Goal: Information Seeking & Learning: Learn about a topic

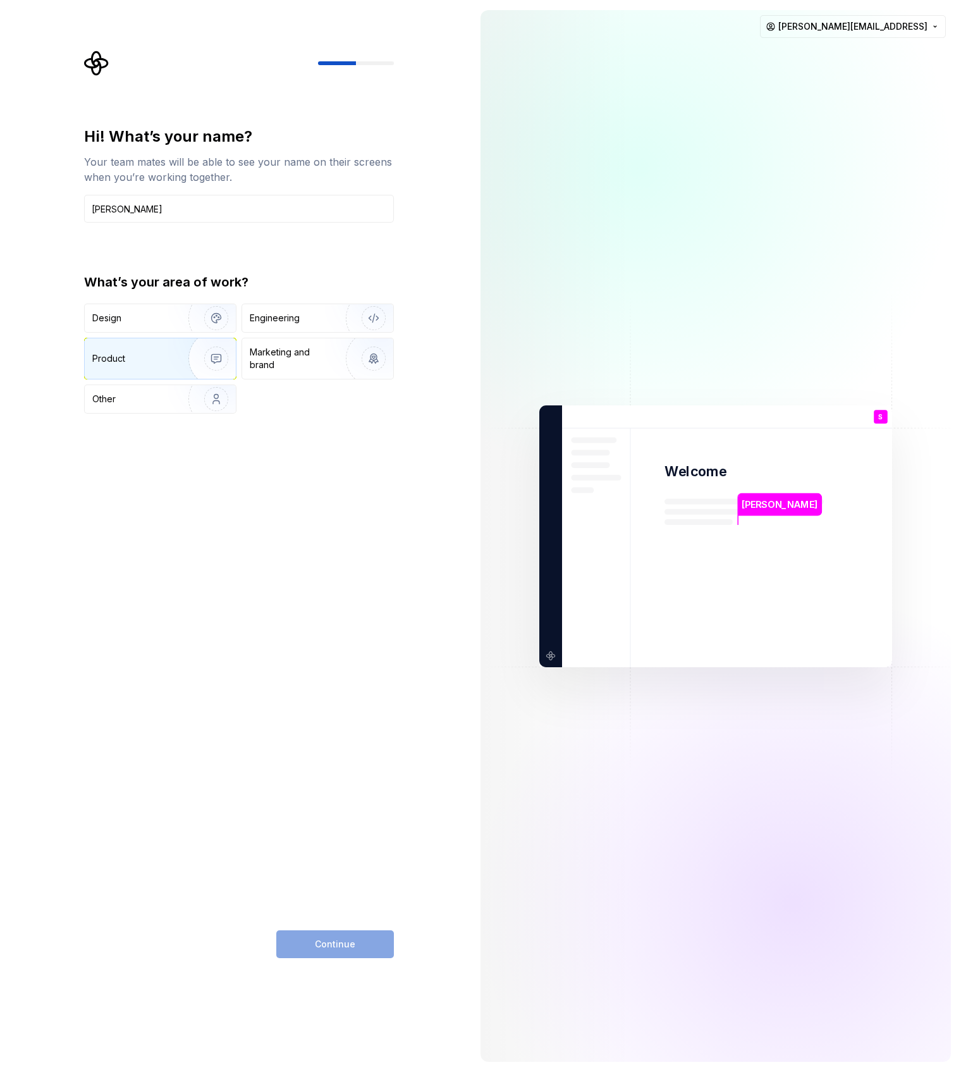
type input "Sean"
click at [152, 355] on div "Product" at bounding box center [133, 358] width 83 height 13
click at [331, 314] on img "button" at bounding box center [365, 318] width 81 height 85
click at [157, 366] on div "Product" at bounding box center [160, 358] width 151 height 40
click at [334, 319] on img "button" at bounding box center [365, 318] width 81 height 85
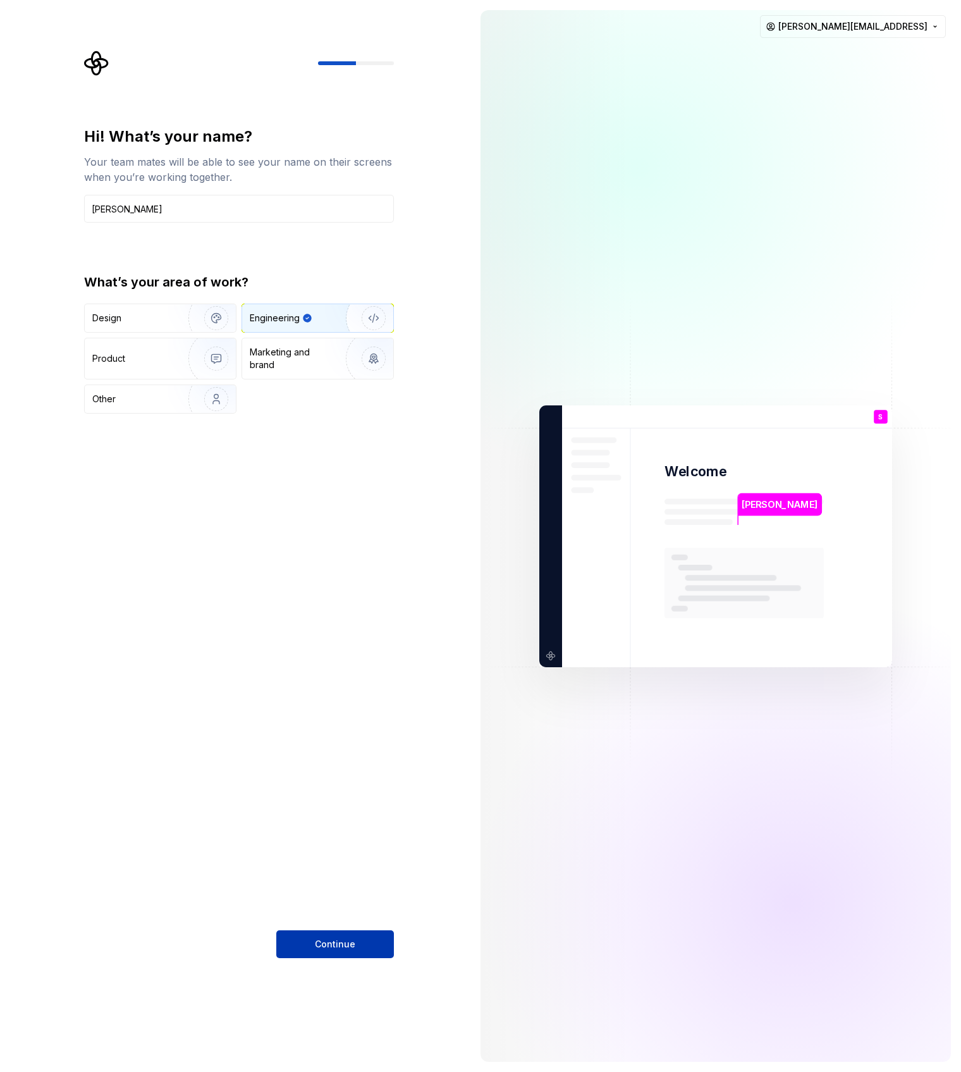
click at [320, 940] on span "Continue" at bounding box center [335, 944] width 40 height 13
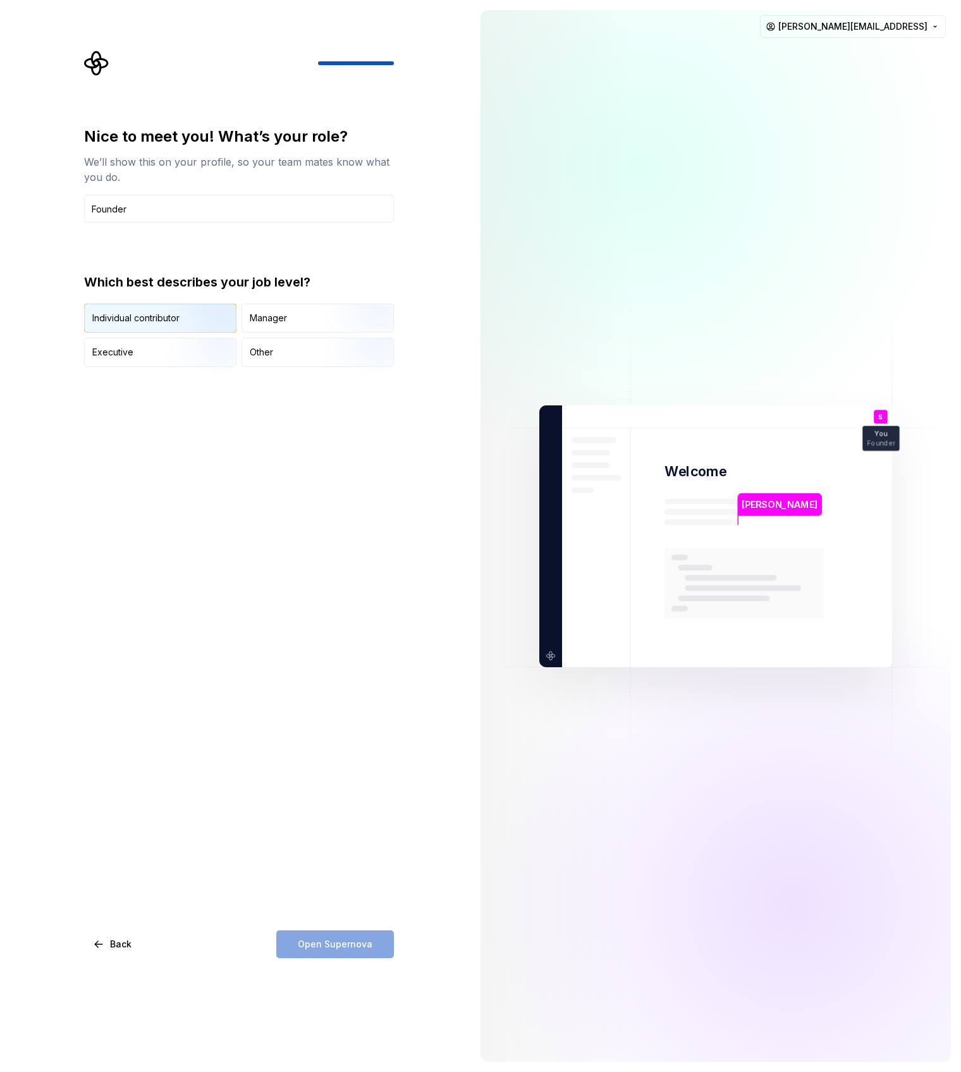
type input "Founder"
click at [159, 321] on div "Individual contributor" at bounding box center [135, 318] width 87 height 13
click at [330, 936] on button "Open Supernova" at bounding box center [335, 944] width 118 height 28
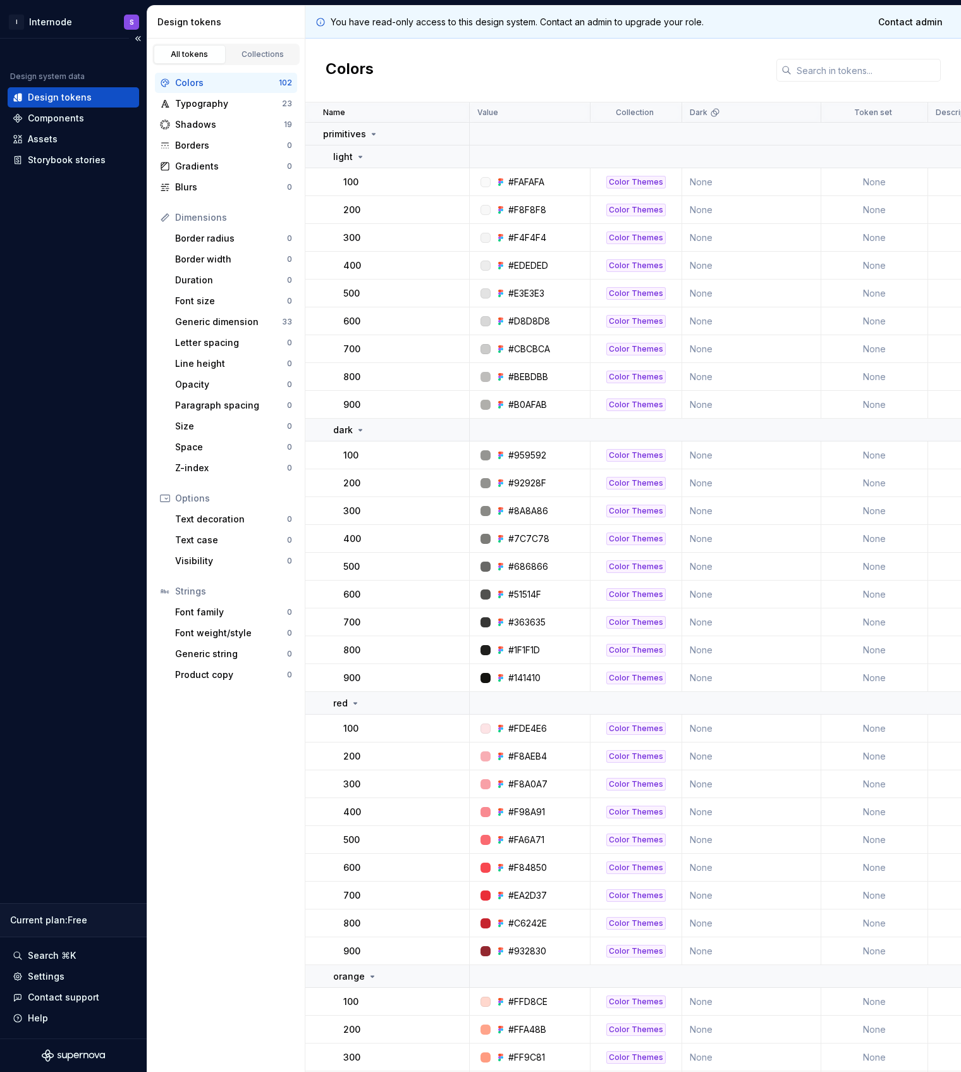
click at [76, 1056] on icon "Supernova Logo" at bounding box center [73, 1055] width 63 height 13
click at [72, 22] on html "I Internode S Design system data Design tokens Components Assets Storybook stor…" at bounding box center [480, 536] width 961 height 1072
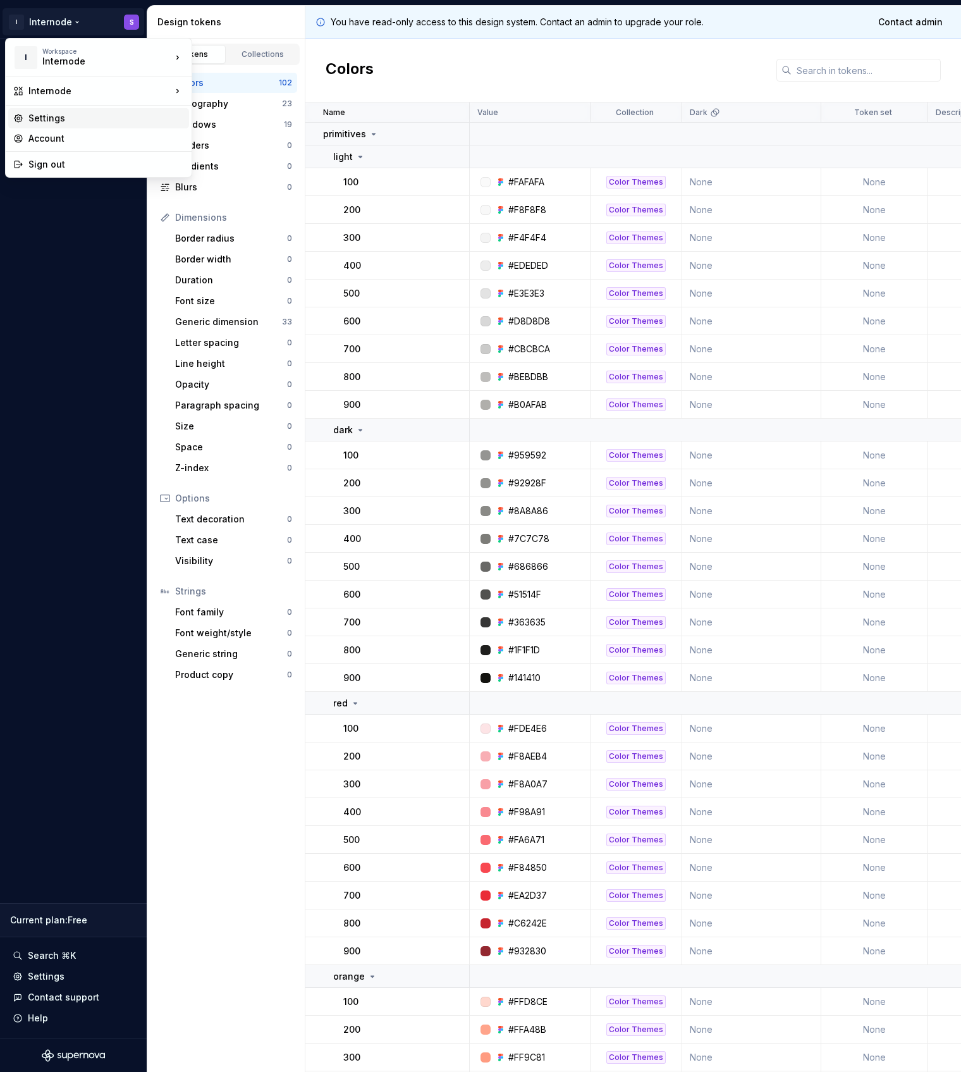
click at [48, 115] on div "Settings" at bounding box center [106, 118] width 156 height 13
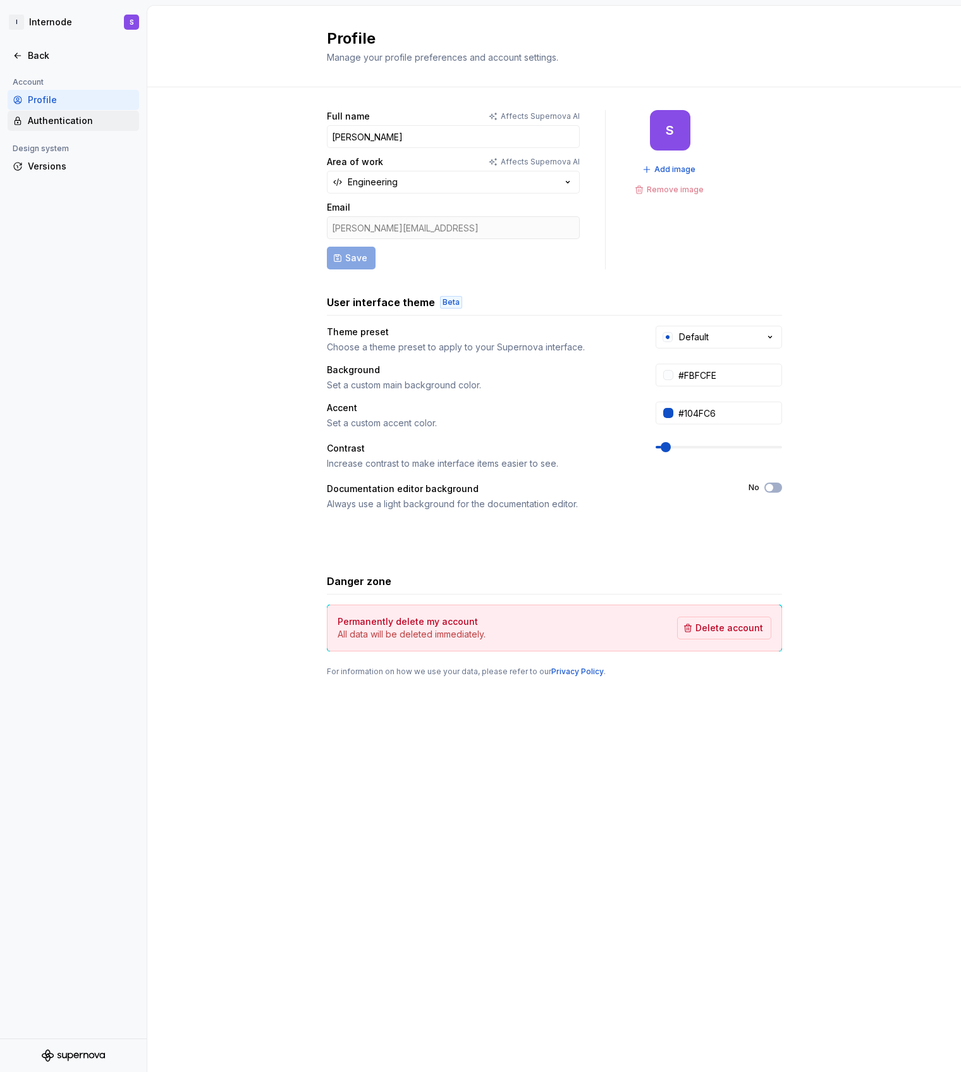
click at [70, 123] on div "Authentication" at bounding box center [81, 120] width 106 height 13
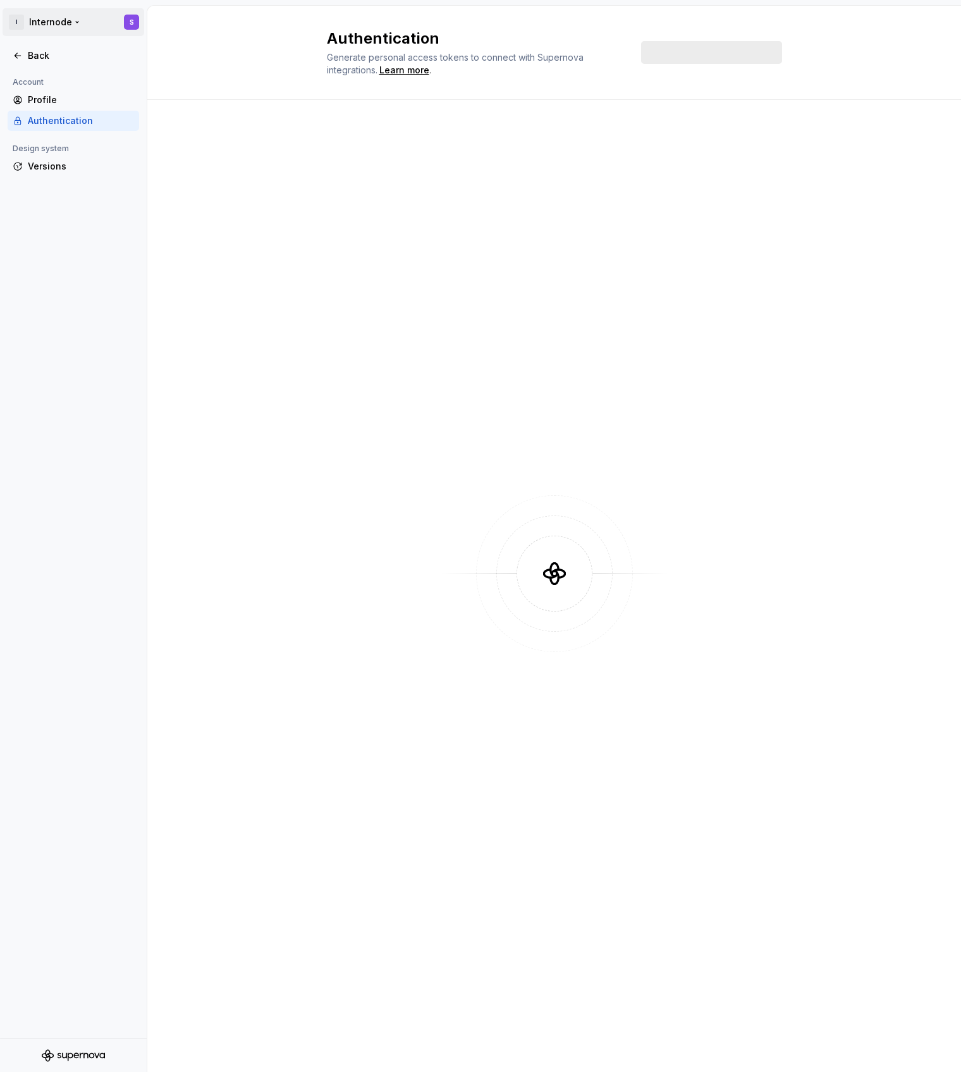
click at [12, 24] on html "I Internode S Back Account Profile Authentication Design system Versions Authen…" at bounding box center [480, 536] width 961 height 1072
click at [42, 63] on div "I Workspace Internode" at bounding box center [92, 58] width 158 height 33
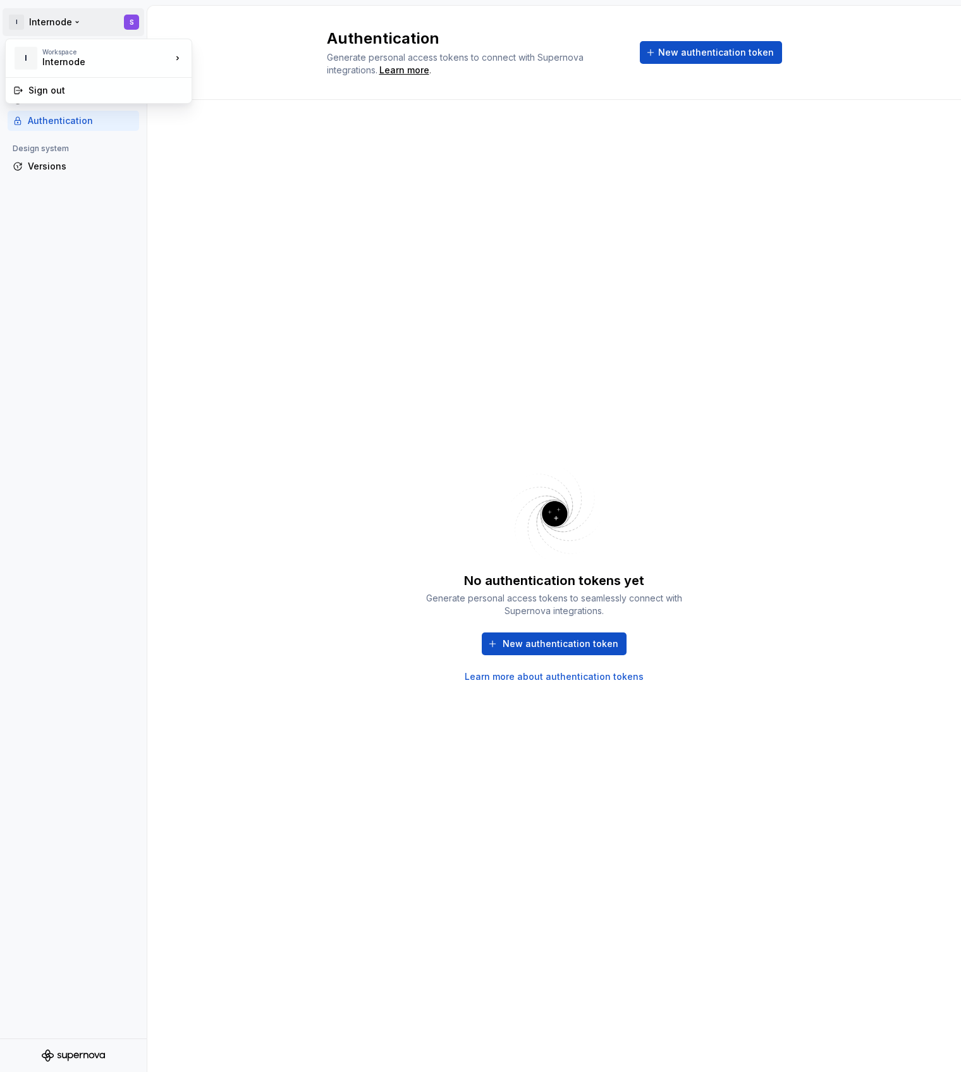
click at [338, 317] on html "I Internode S Back Account Profile Authentication Design system Versions Authen…" at bounding box center [480, 536] width 961 height 1072
click at [35, 46] on div "Back" at bounding box center [74, 56] width 132 height 20
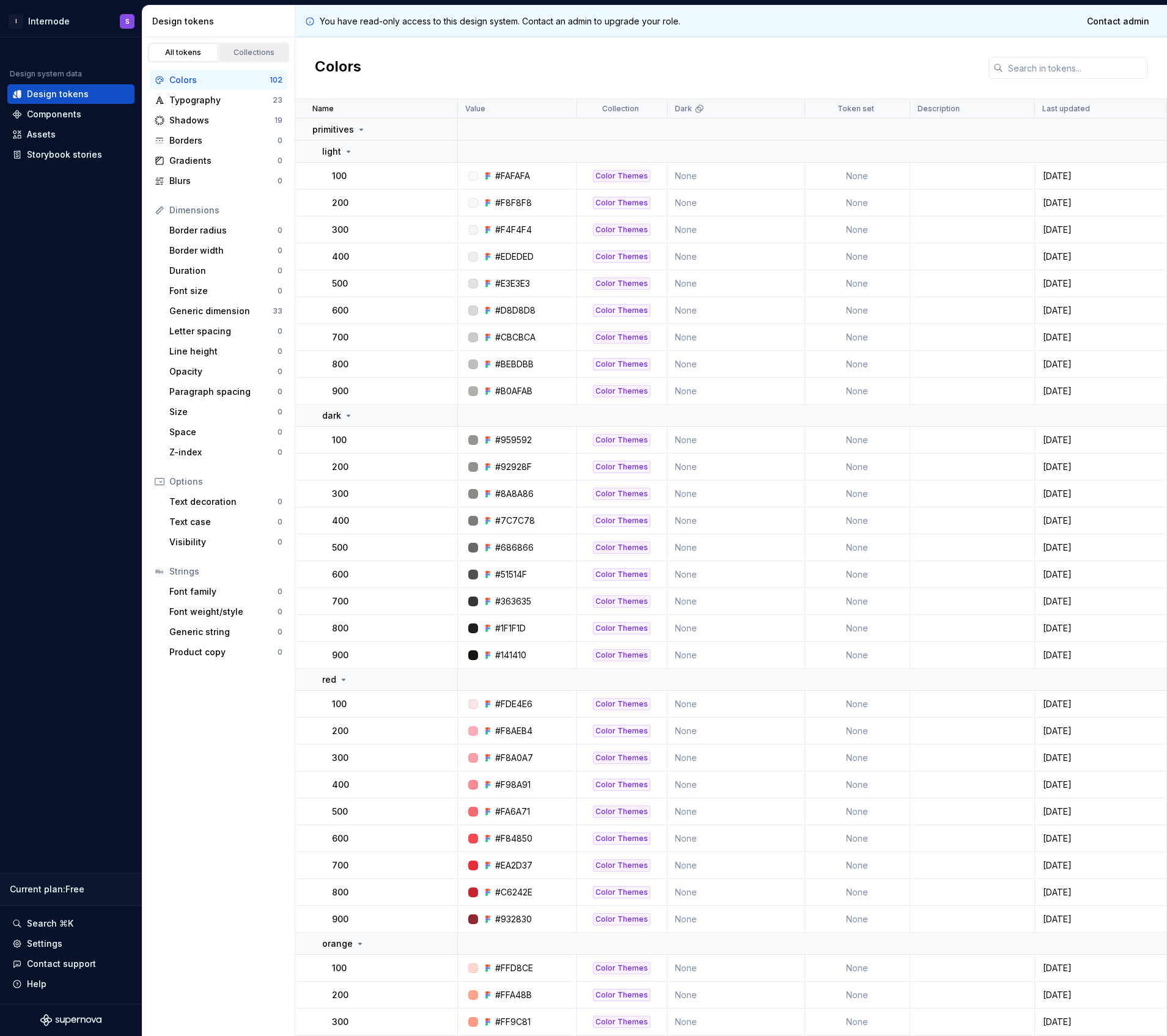
click at [268, 53] on div "Collections" at bounding box center [253, 52] width 61 height 10
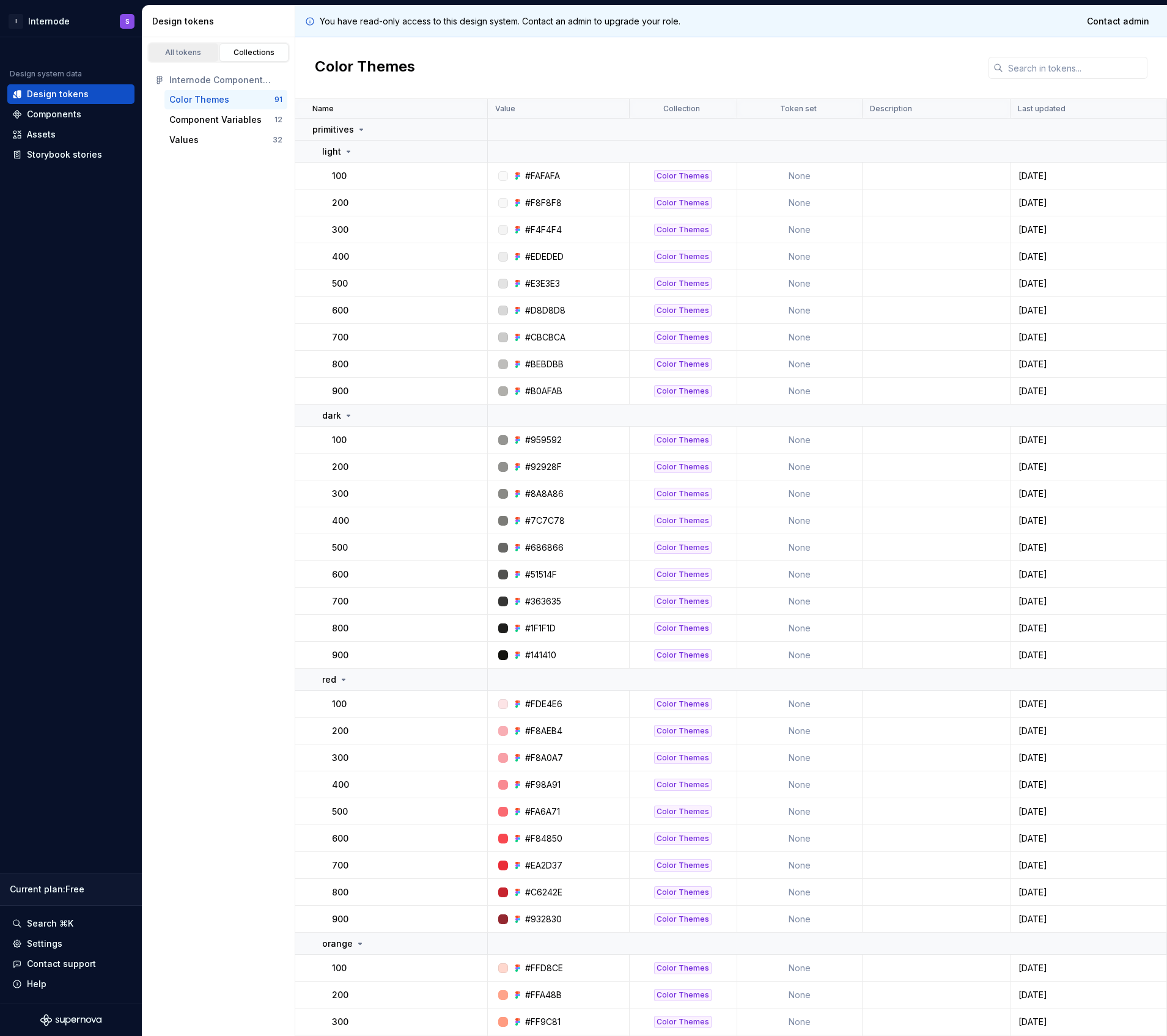
click at [190, 52] on div "All tokens" at bounding box center [183, 52] width 61 height 10
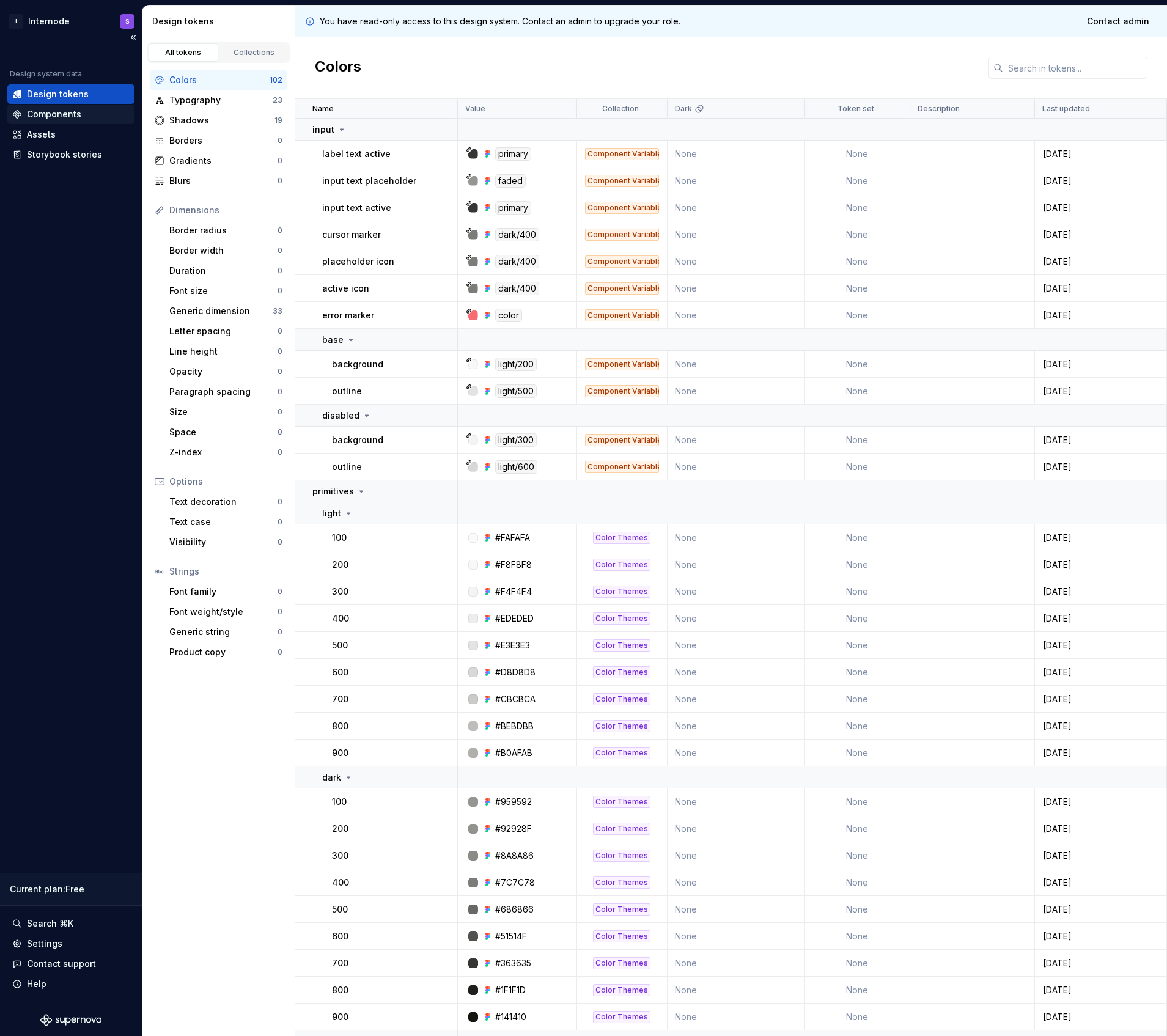
click at [52, 118] on div "Components" at bounding box center [54, 114] width 54 height 13
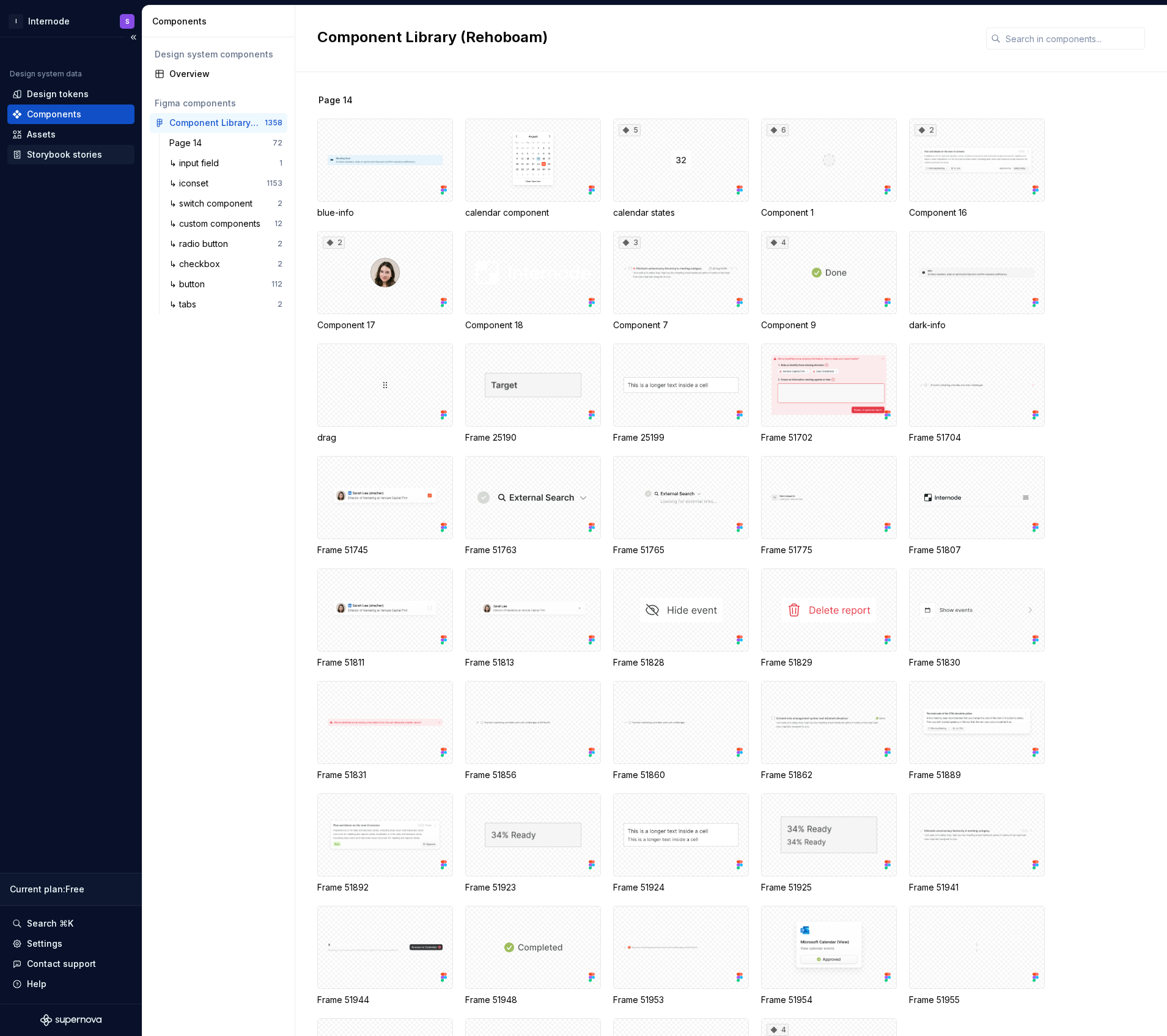
click at [71, 156] on div "Storybook stories" at bounding box center [65, 155] width 75 height 13
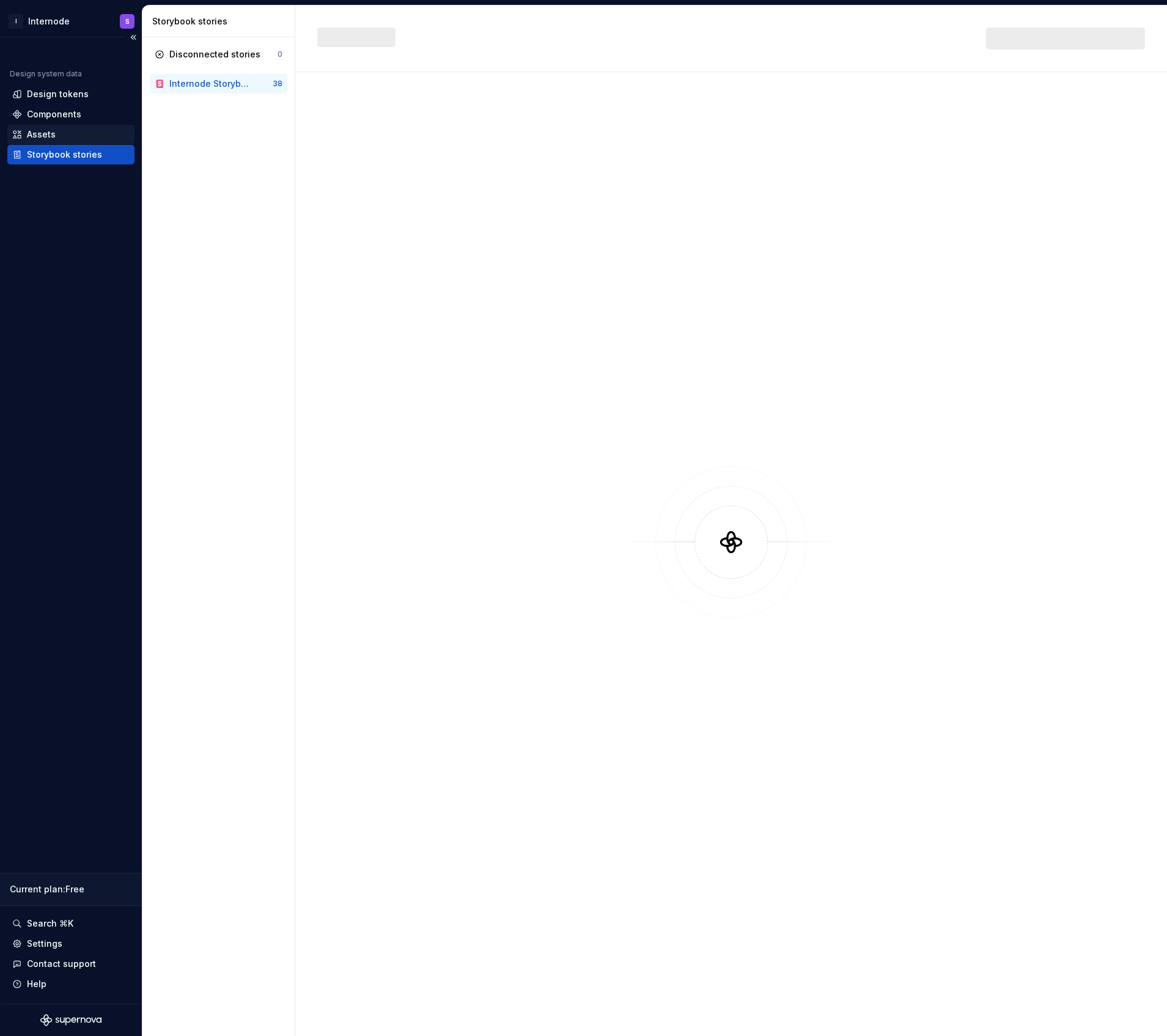
click at [64, 131] on div "Assets" at bounding box center [71, 134] width 117 height 13
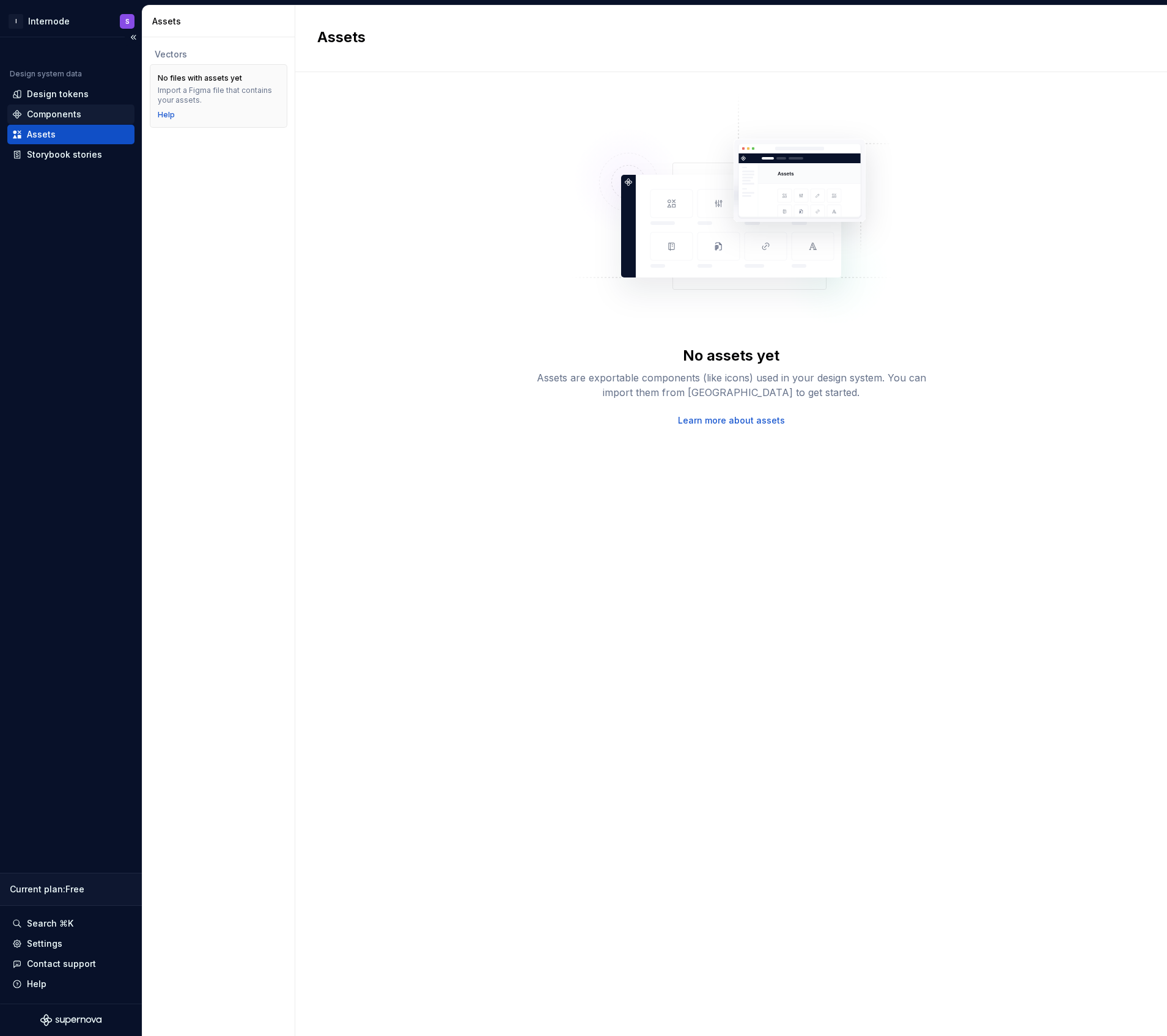
click at [64, 114] on div "Components" at bounding box center [54, 114] width 54 height 13
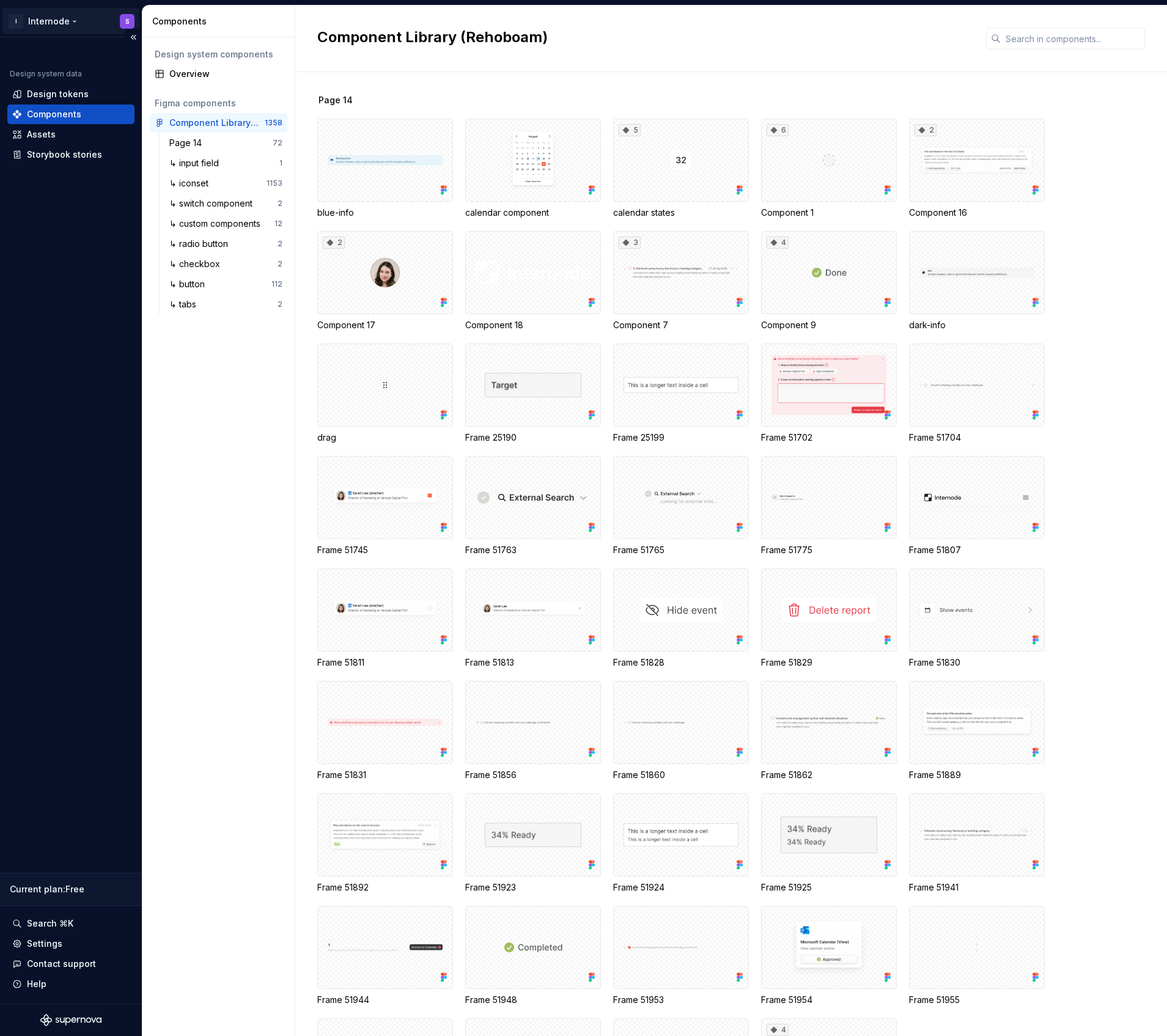
click at [65, 22] on html "I Internode S Design system data Design tokens Components Assets Storybook stor…" at bounding box center [583, 518] width 1167 height 1036
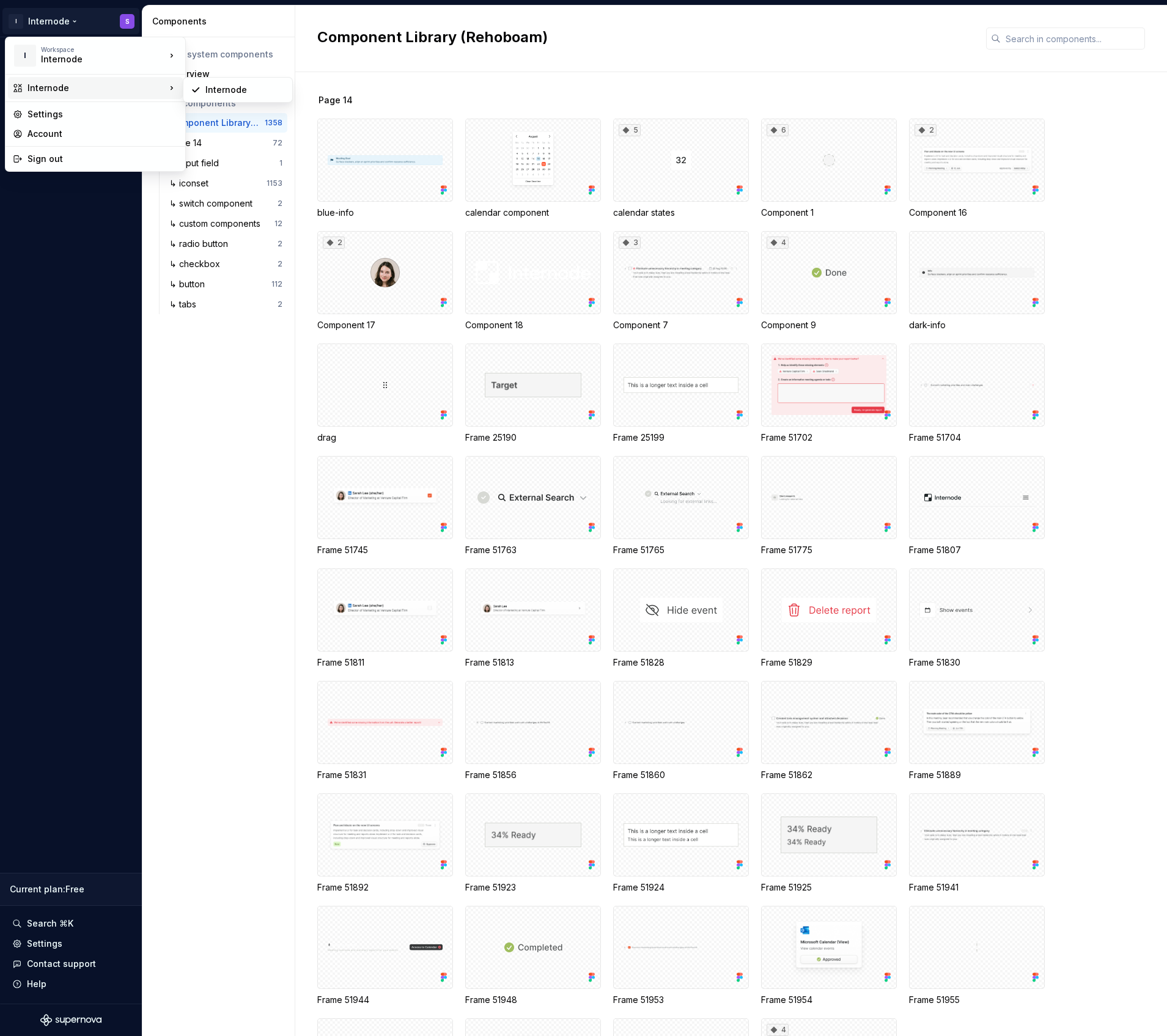
click at [62, 91] on div "Internode" at bounding box center [96, 88] width 138 height 13
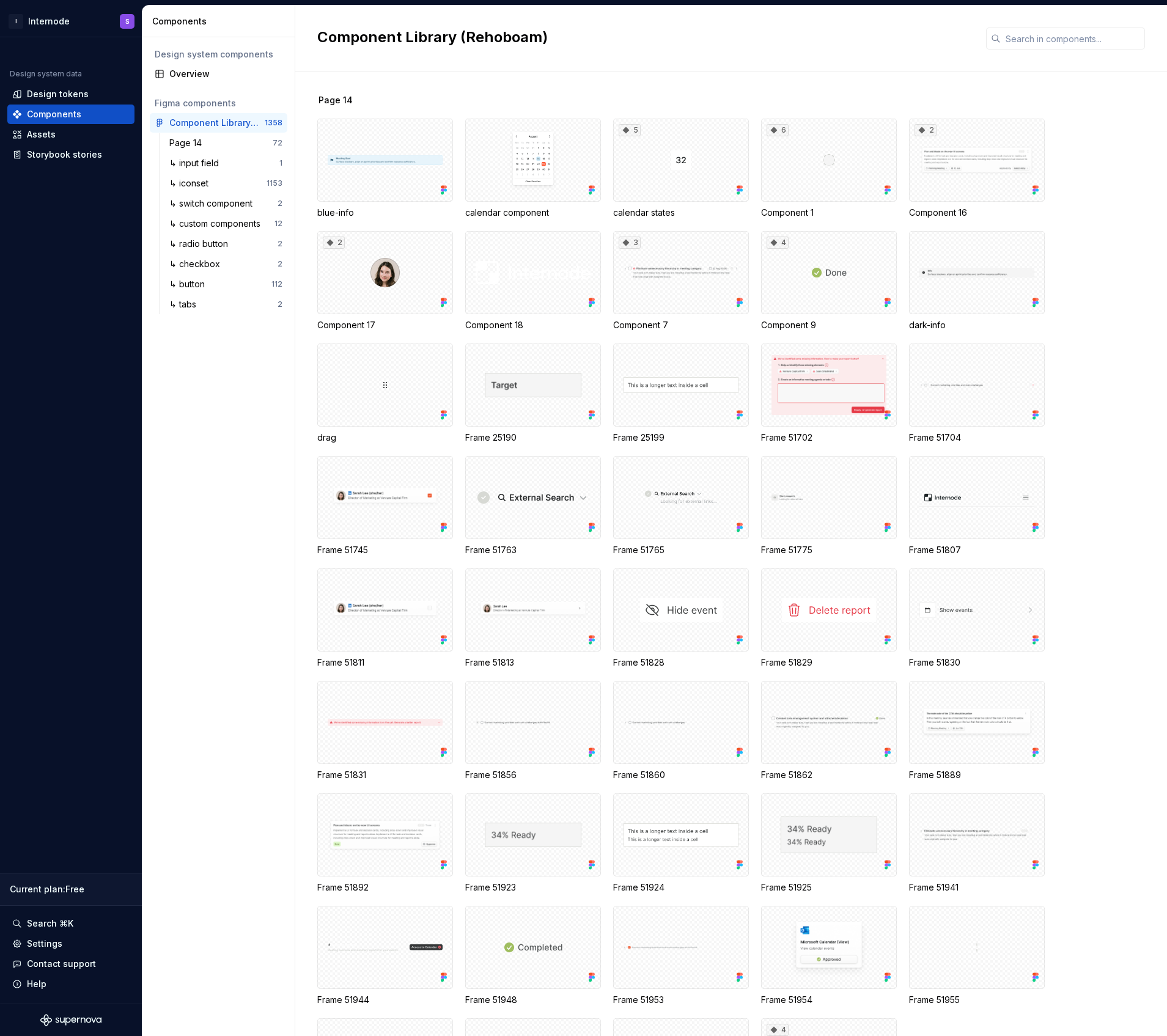
click at [73, 508] on html "I Internode S Design system data Design tokens Components Assets Storybook stor…" at bounding box center [583, 518] width 1167 height 1036
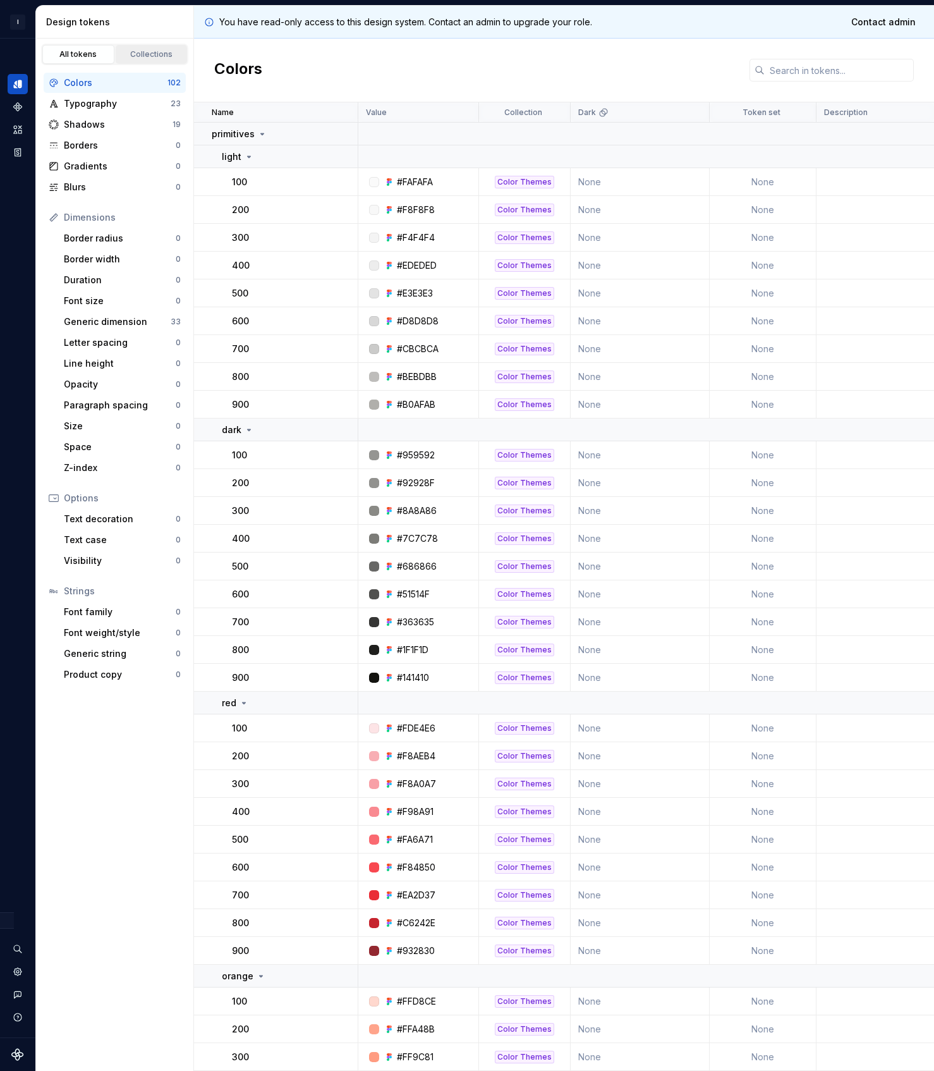
click at [154, 49] on link "Collections" at bounding box center [152, 54] width 72 height 19
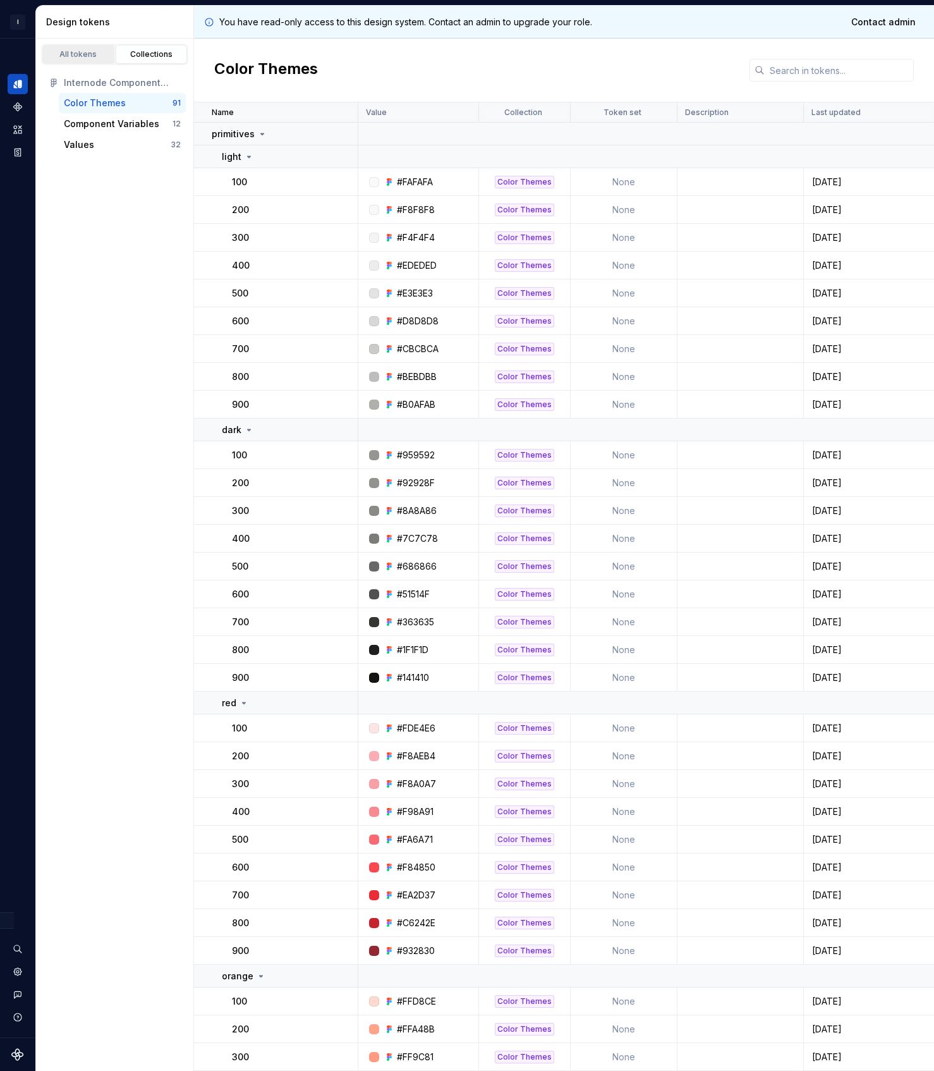
click at [95, 58] on div "All tokens" at bounding box center [78, 54] width 63 height 10
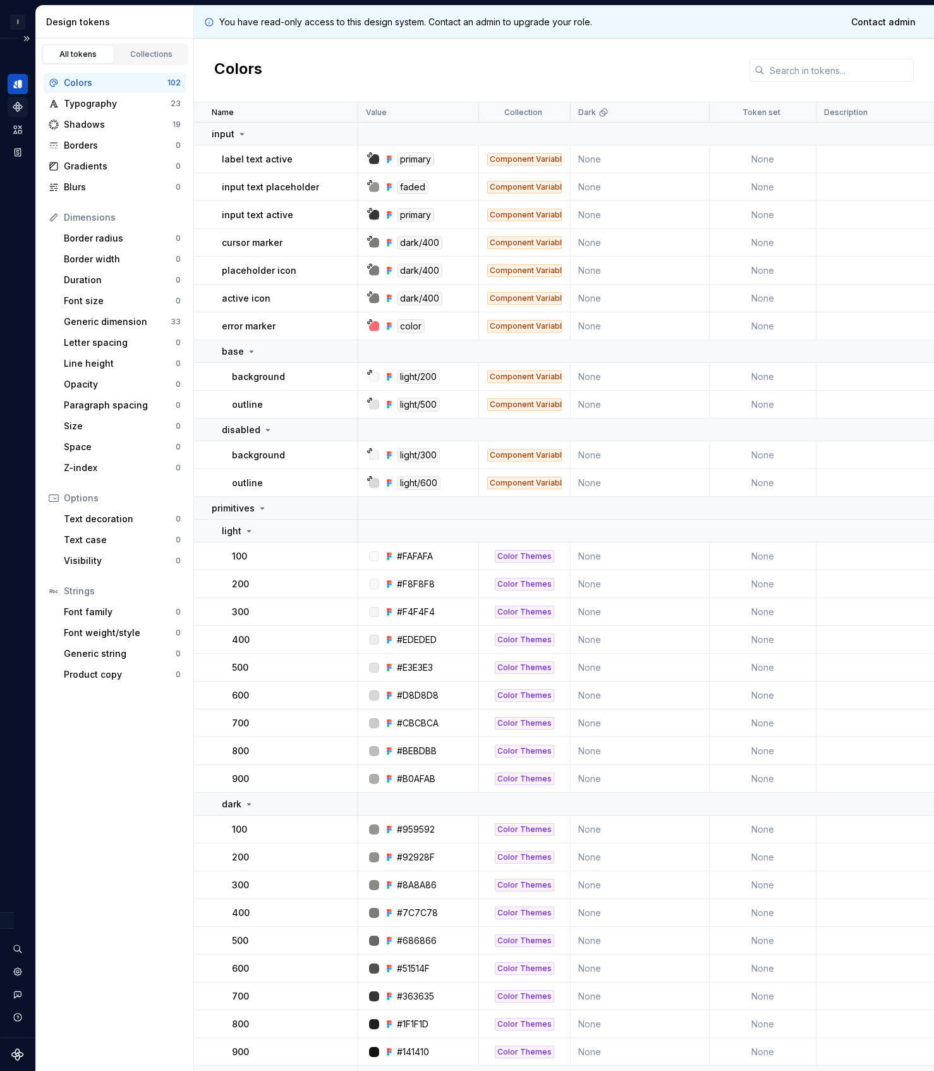
click at [20, 107] on icon "Components" at bounding box center [17, 106] width 8 height 8
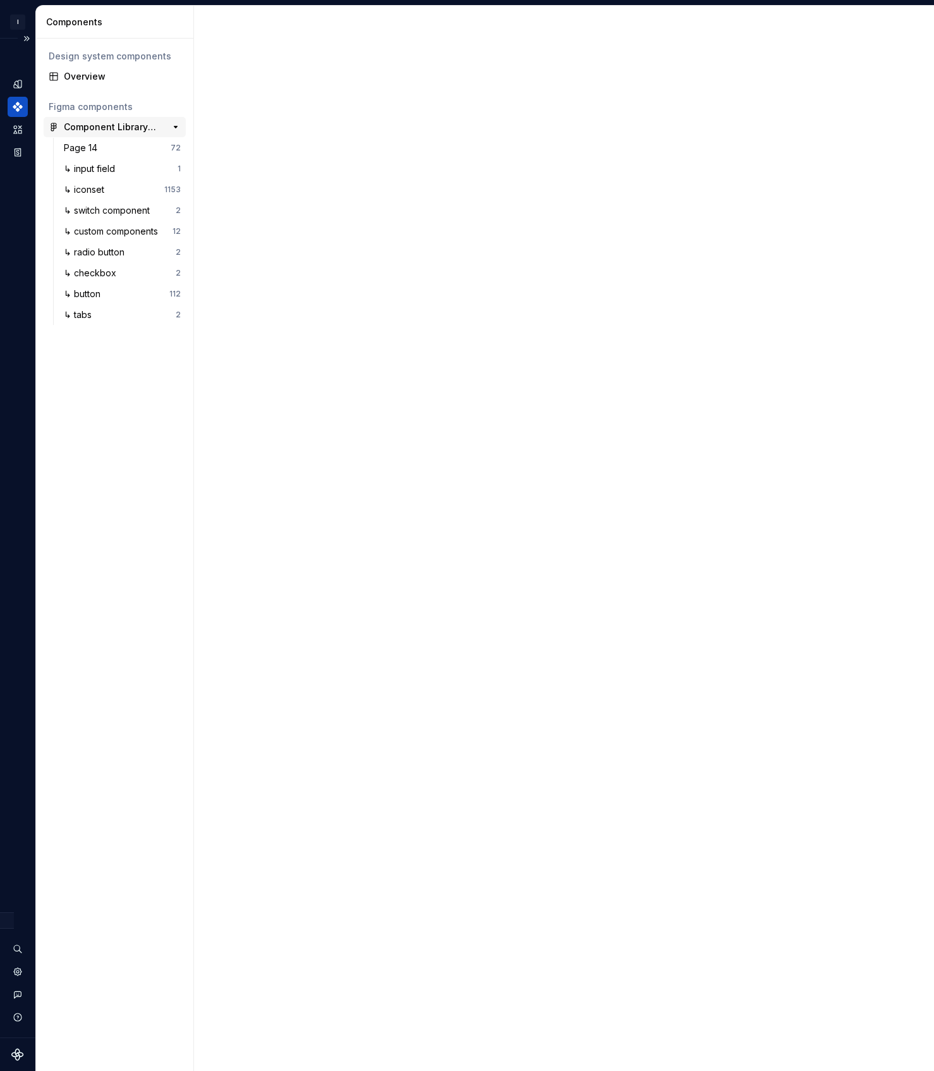
click at [75, 118] on div "Component Library (Rehoboam) 1358" at bounding box center [115, 127] width 142 height 20
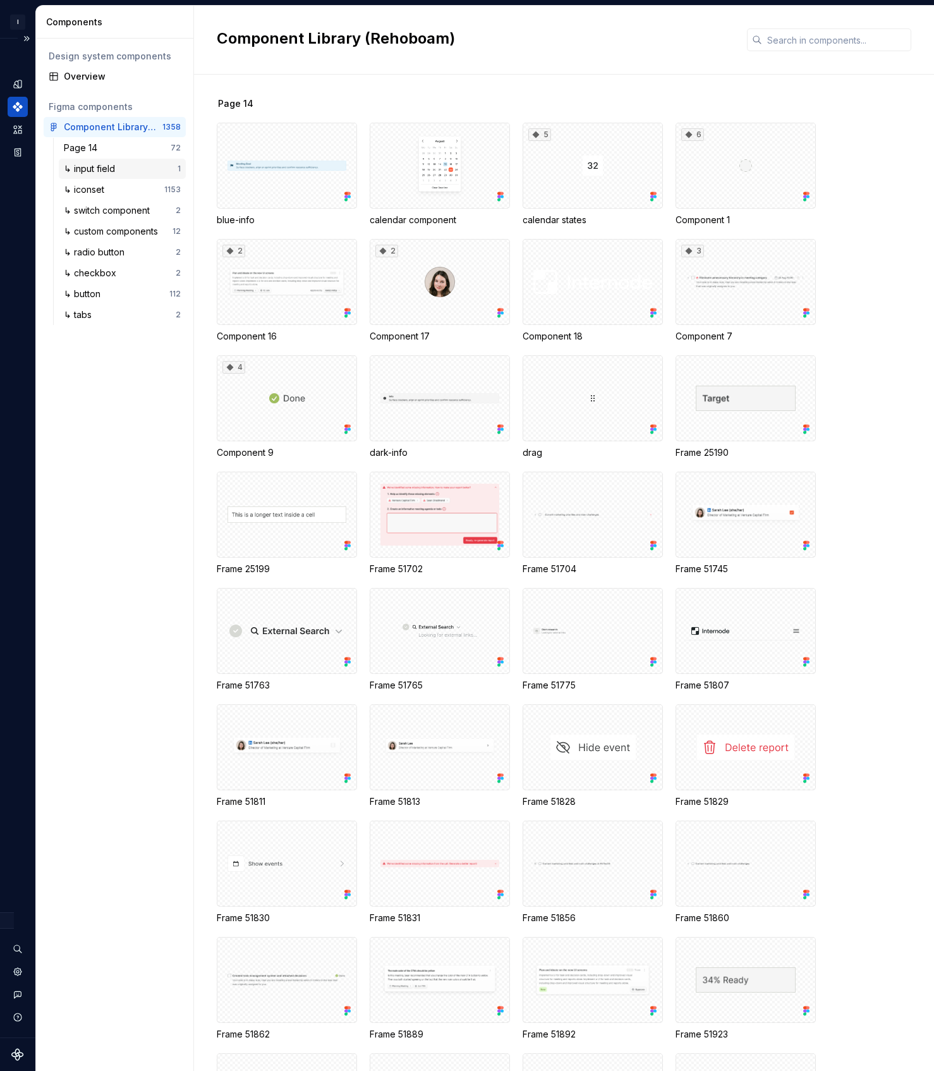
click at [93, 164] on div "↳ input field" at bounding box center [92, 168] width 56 height 13
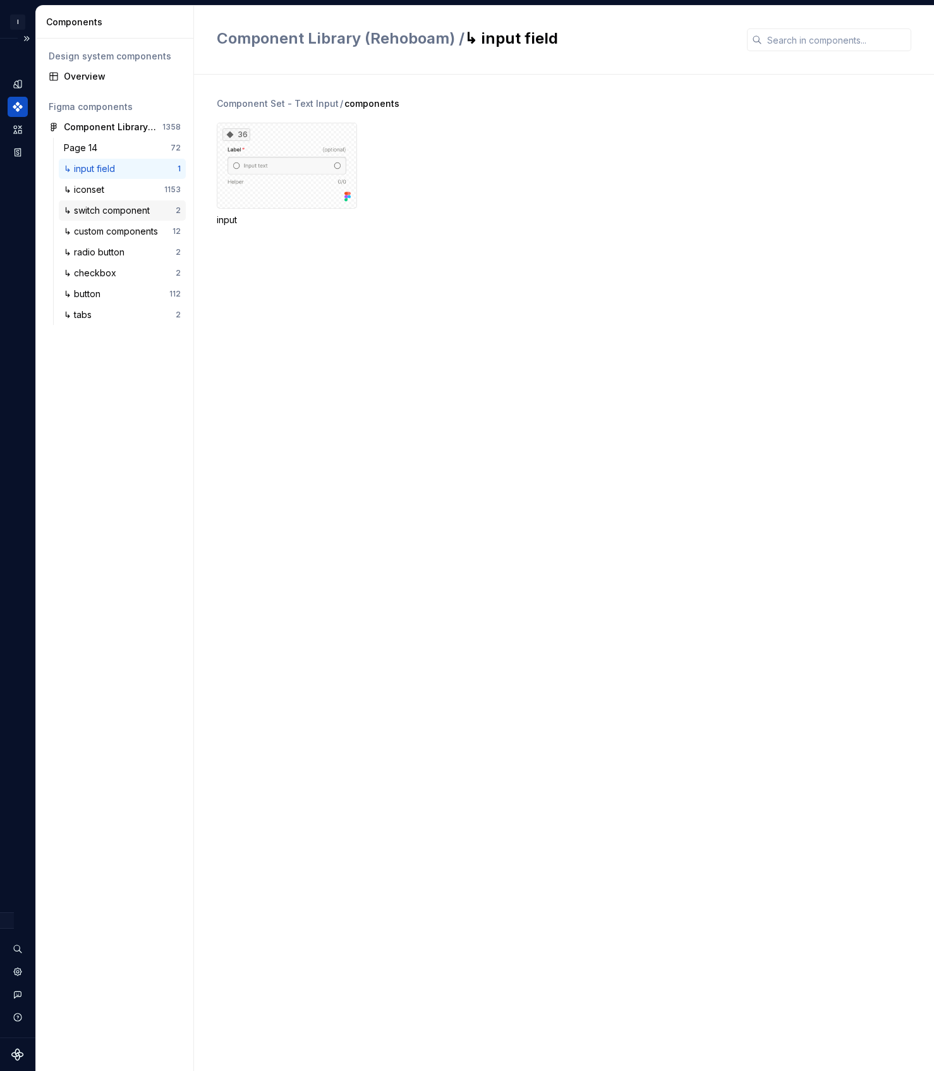
click at [96, 205] on div "↳ switch component" at bounding box center [109, 210] width 91 height 13
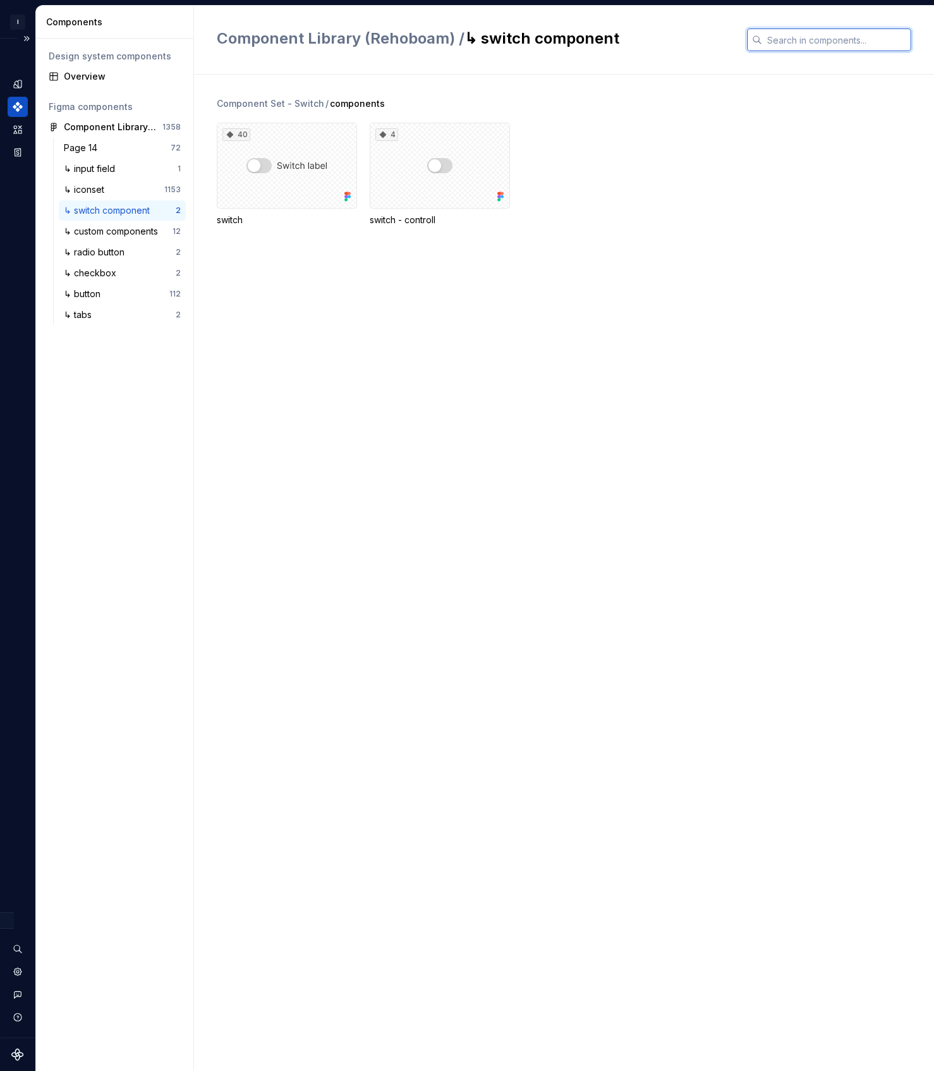
click at [789, 47] on input "text" at bounding box center [837, 39] width 149 height 23
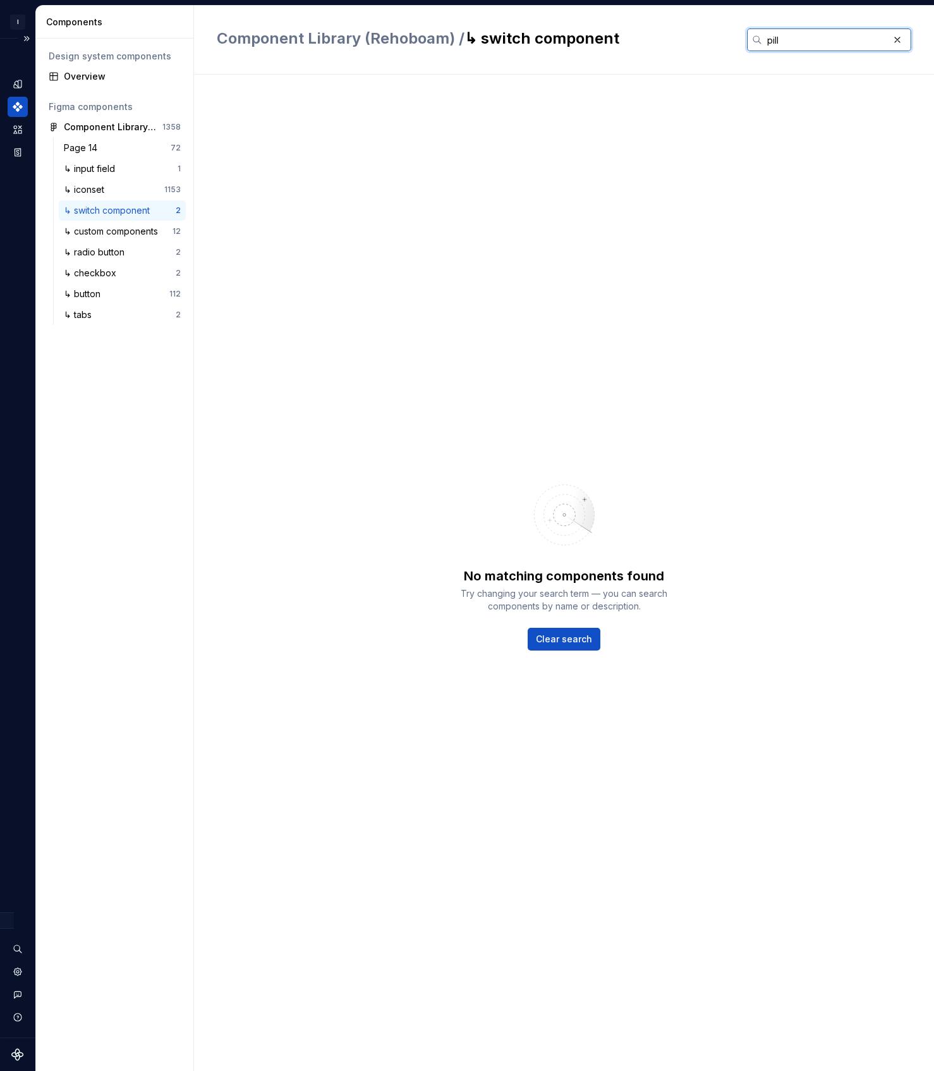
type input "pill"
click at [113, 157] on div "Page 14 72" at bounding box center [122, 148] width 127 height 20
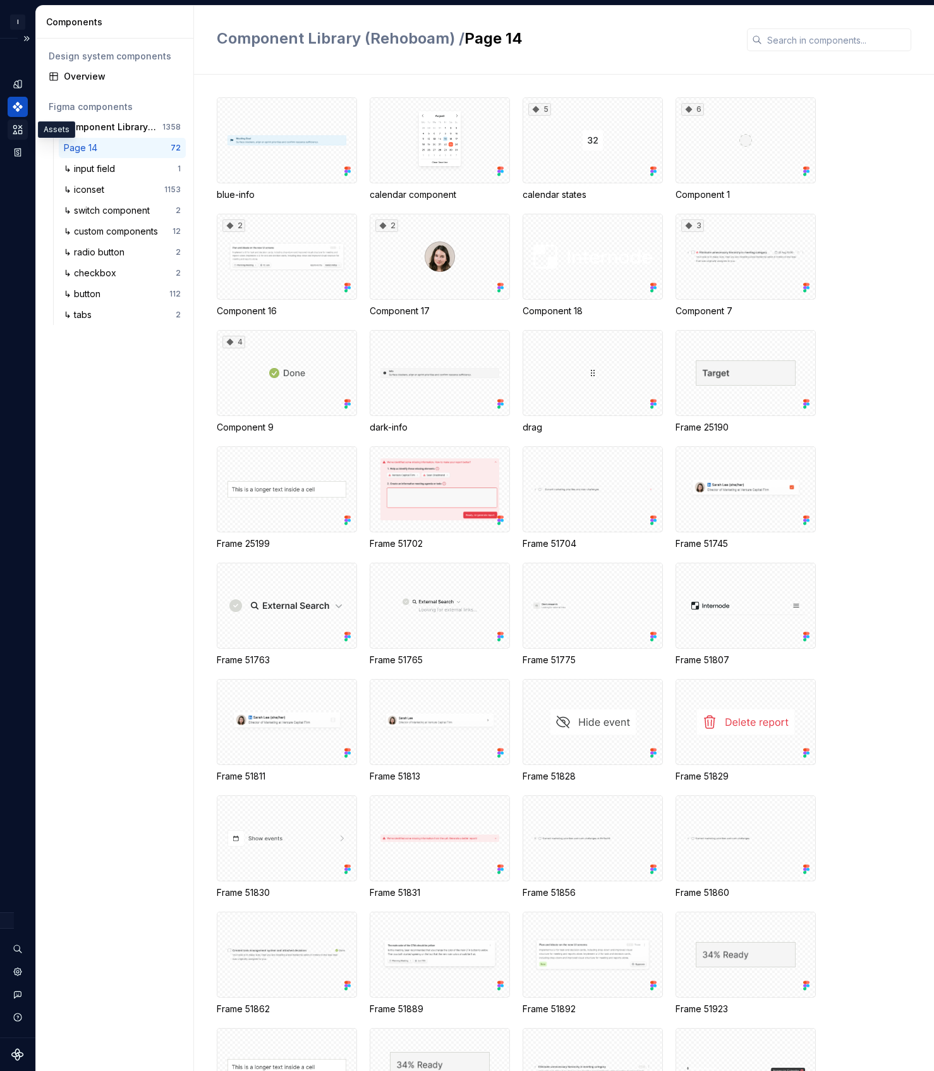
click at [21, 135] on icon "Assets" at bounding box center [17, 129] width 11 height 11
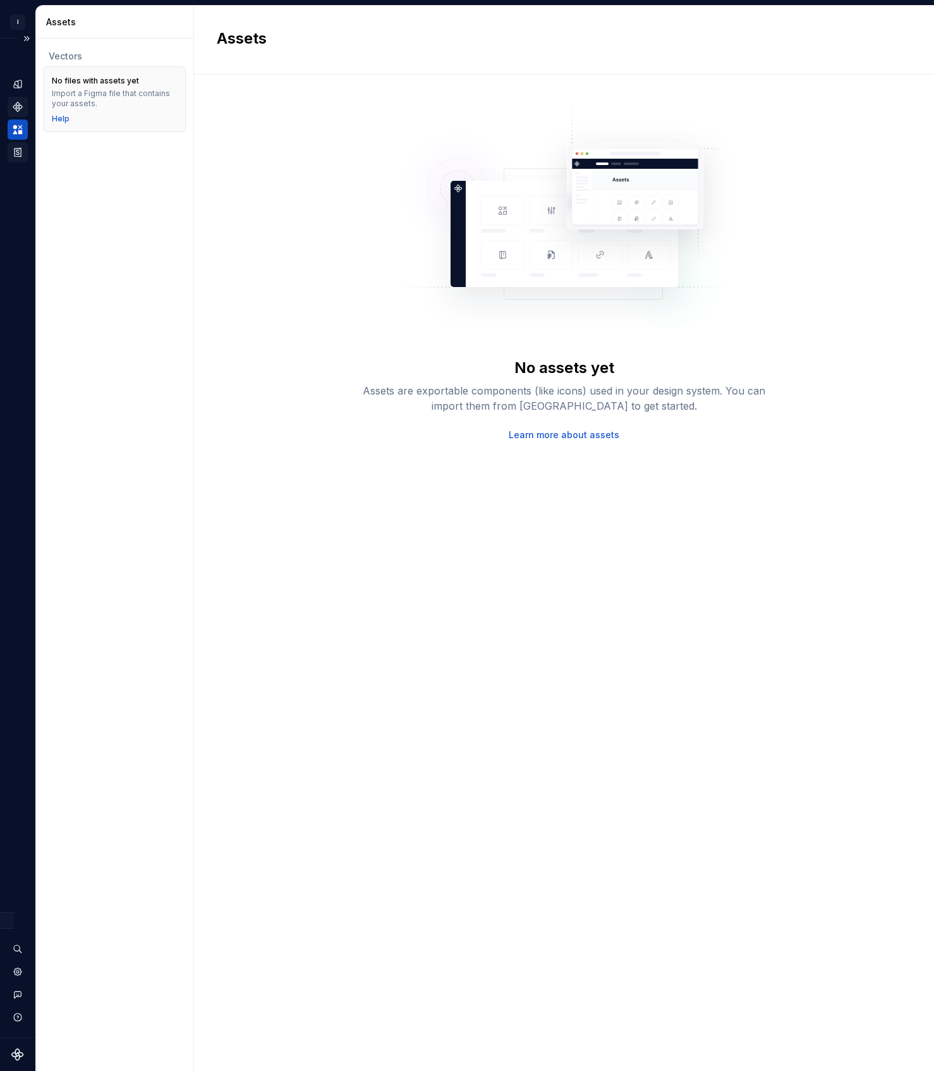
click at [18, 150] on icon "Storybook stories" at bounding box center [18, 152] width 6 height 8
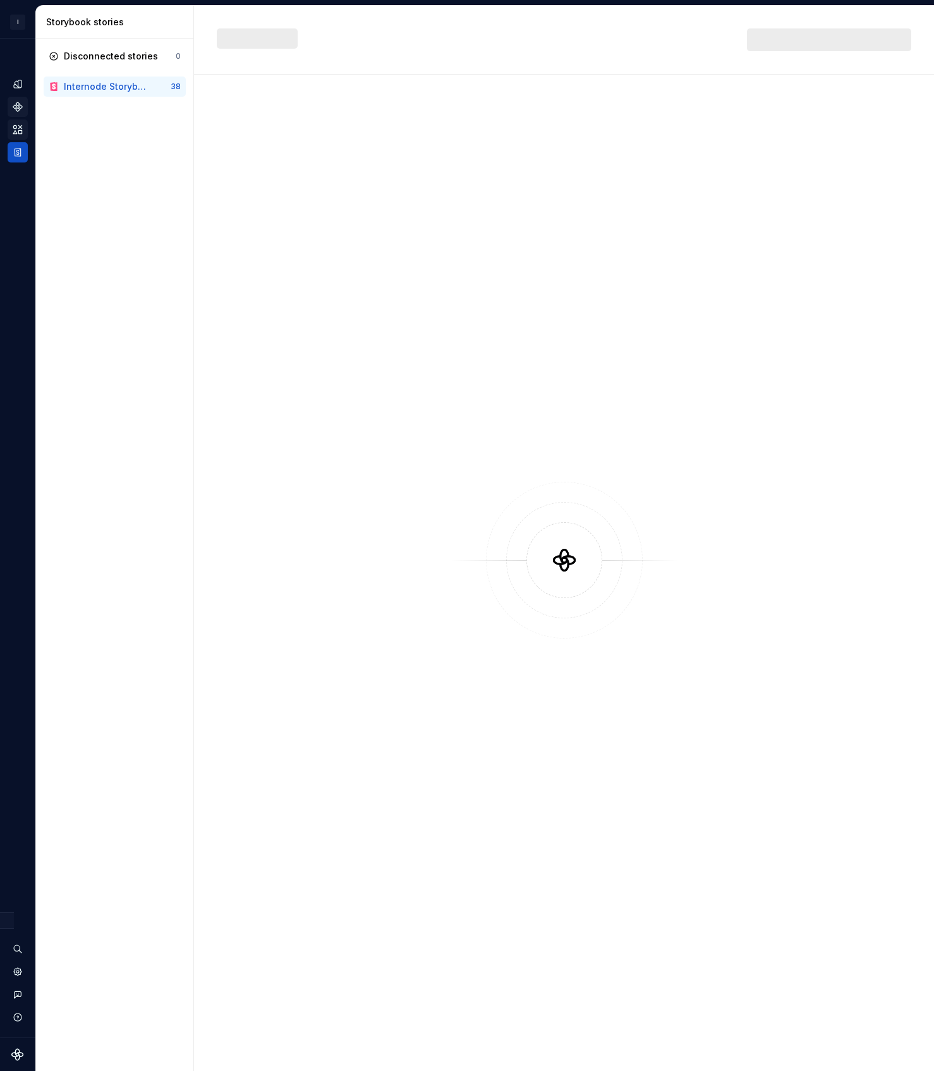
click at [15, 104] on icon "Components" at bounding box center [17, 106] width 9 height 9
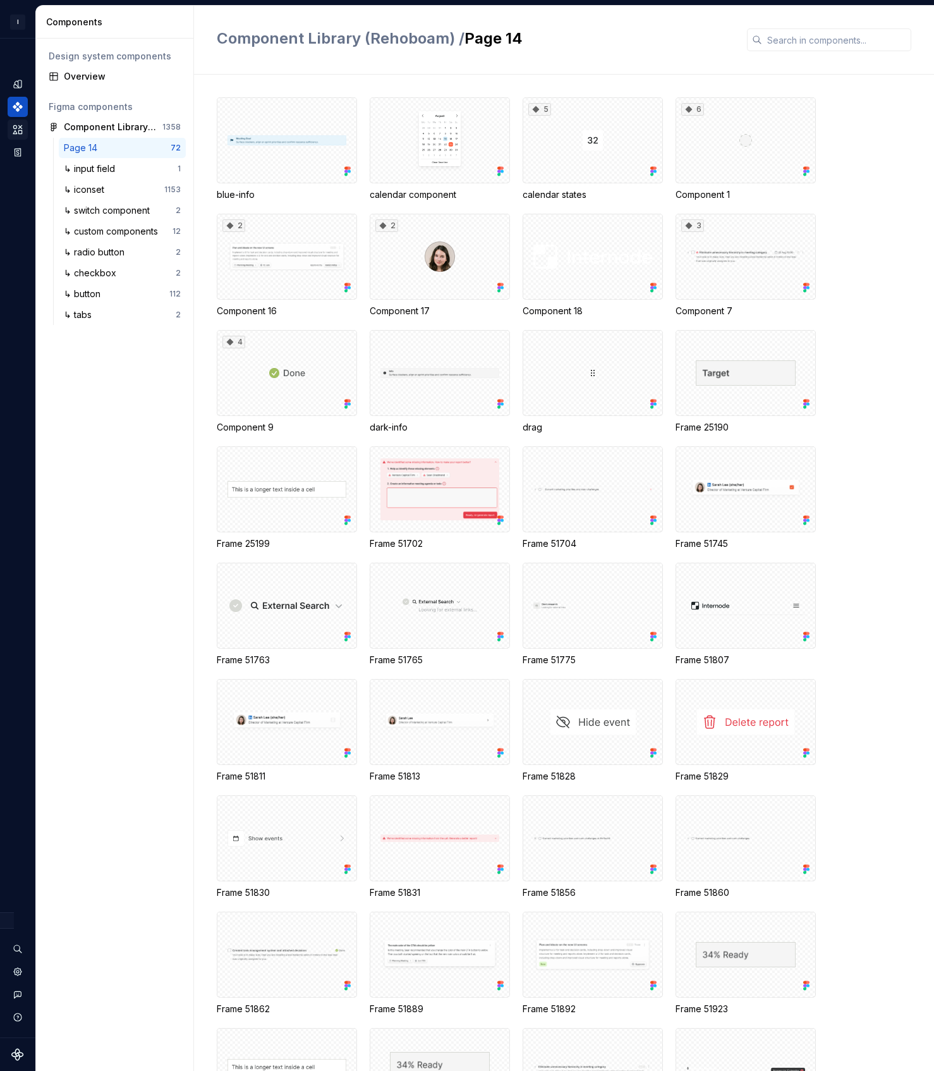
click at [58, 996] on div "Design system components Overview Figma components Component Library (Rehoboam)…" at bounding box center [114, 555] width 157 height 1032
click at [17, 971] on icon "Settings" at bounding box center [17, 972] width 3 height 3
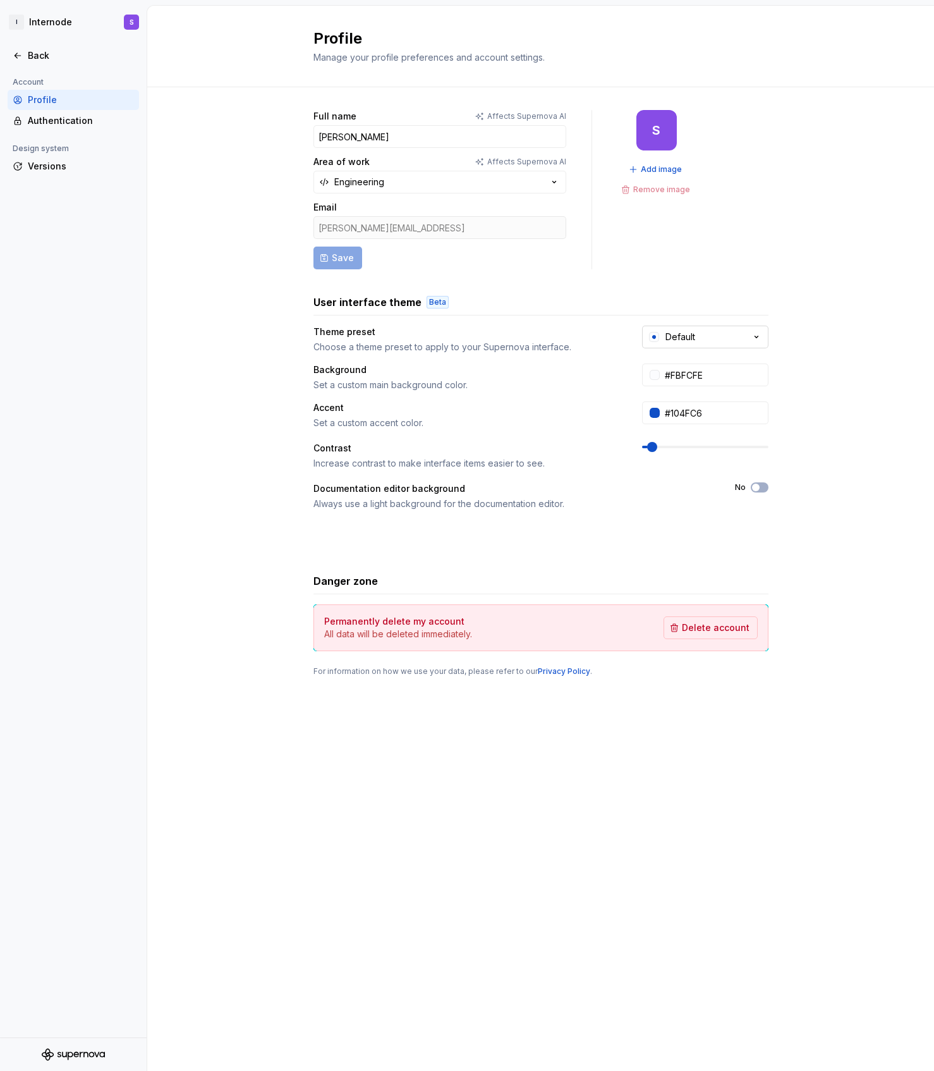
click at [702, 343] on button "Default" at bounding box center [705, 337] width 126 height 23
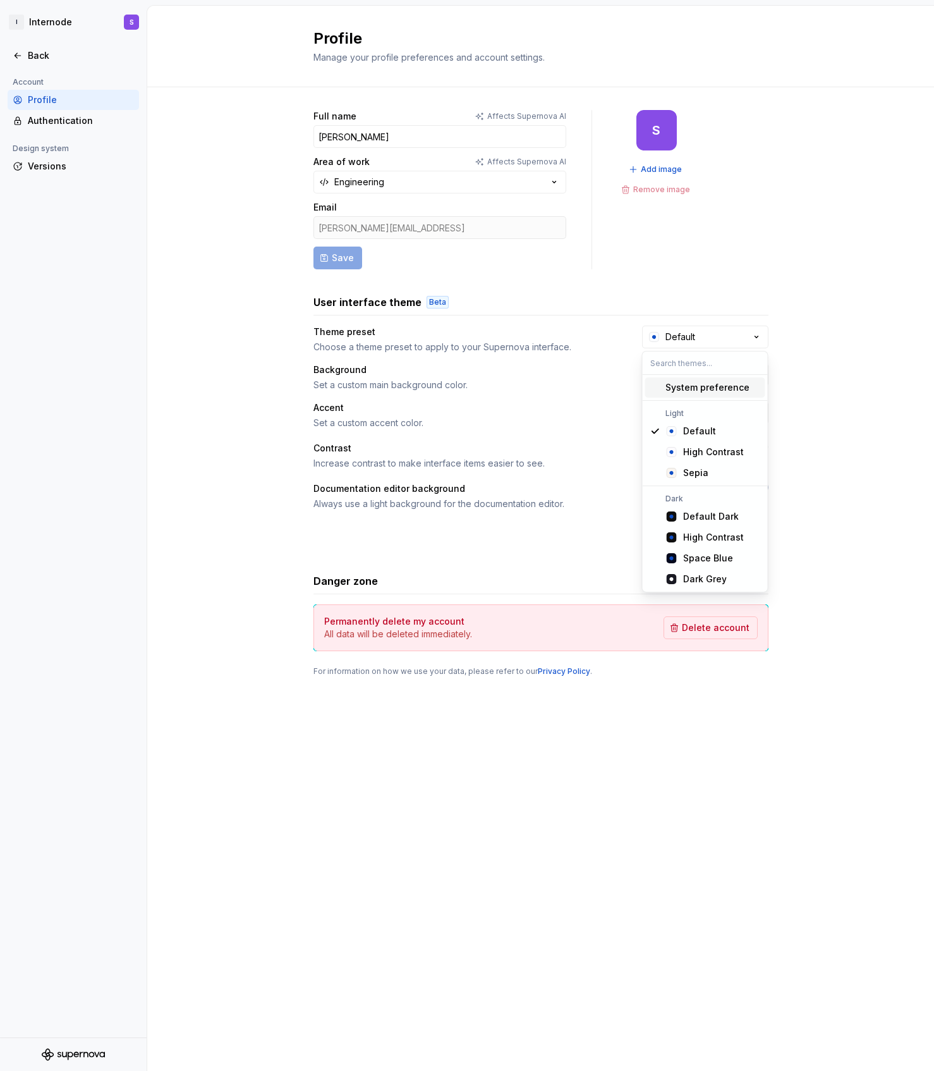
click at [801, 254] on div "Full name Affects Supernova AI [PERSON_NAME] Area of work Affects Supernova AI …" at bounding box center [540, 405] width 787 height 637
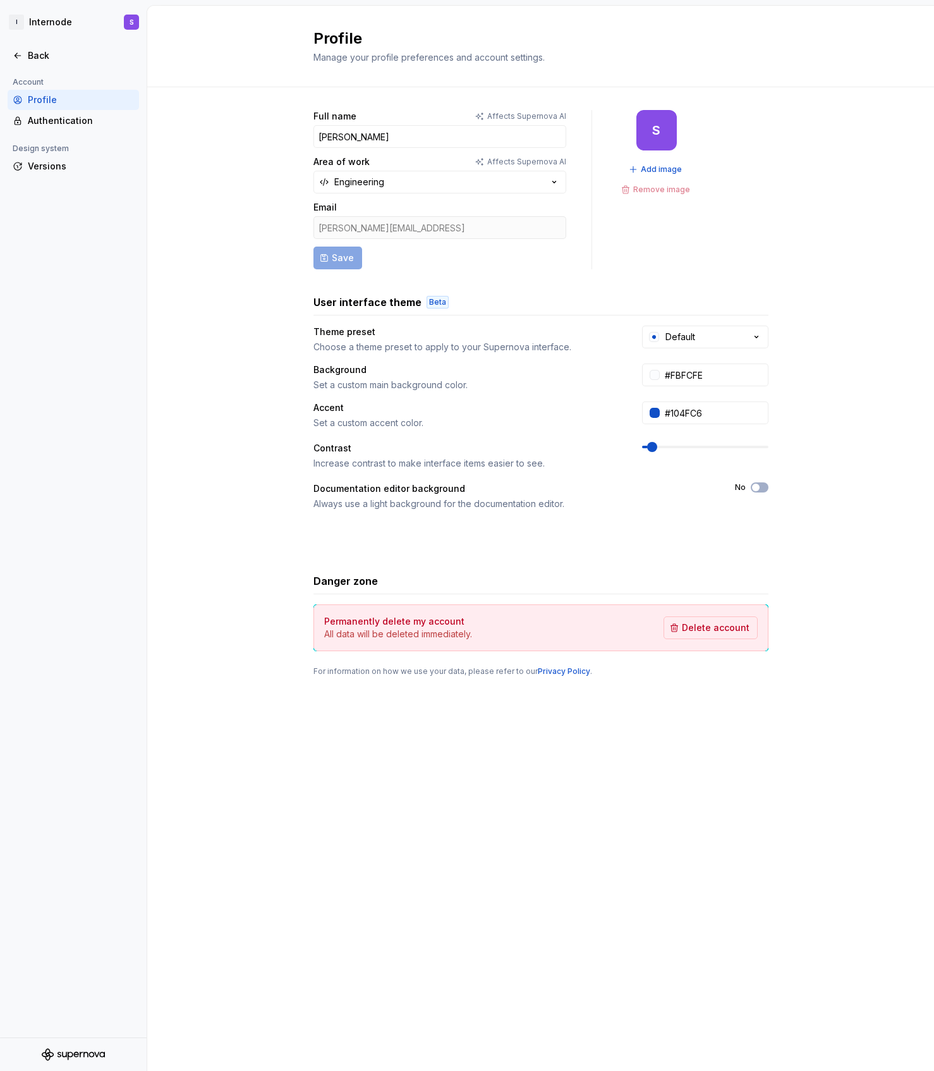
click at [243, 389] on div "Full name Affects Supernova AI [PERSON_NAME] Area of work Affects Supernova AI …" at bounding box center [540, 405] width 787 height 637
click at [28, 52] on div "Back" at bounding box center [81, 55] width 106 height 13
